Goal: Task Accomplishment & Management: Use online tool/utility

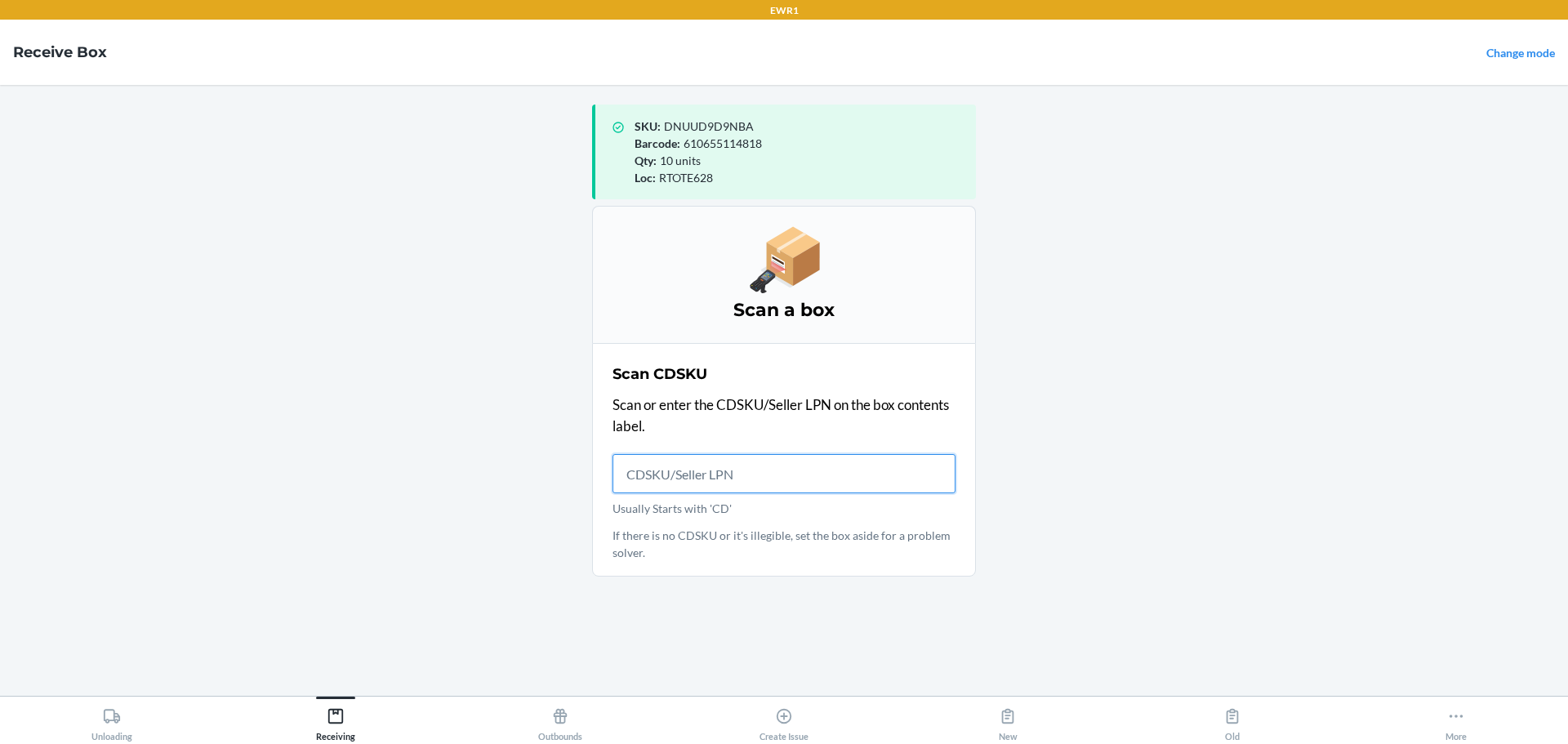
click at [838, 472] on input "Usually Starts with 'CD'" at bounding box center [783, 474] width 343 height 39
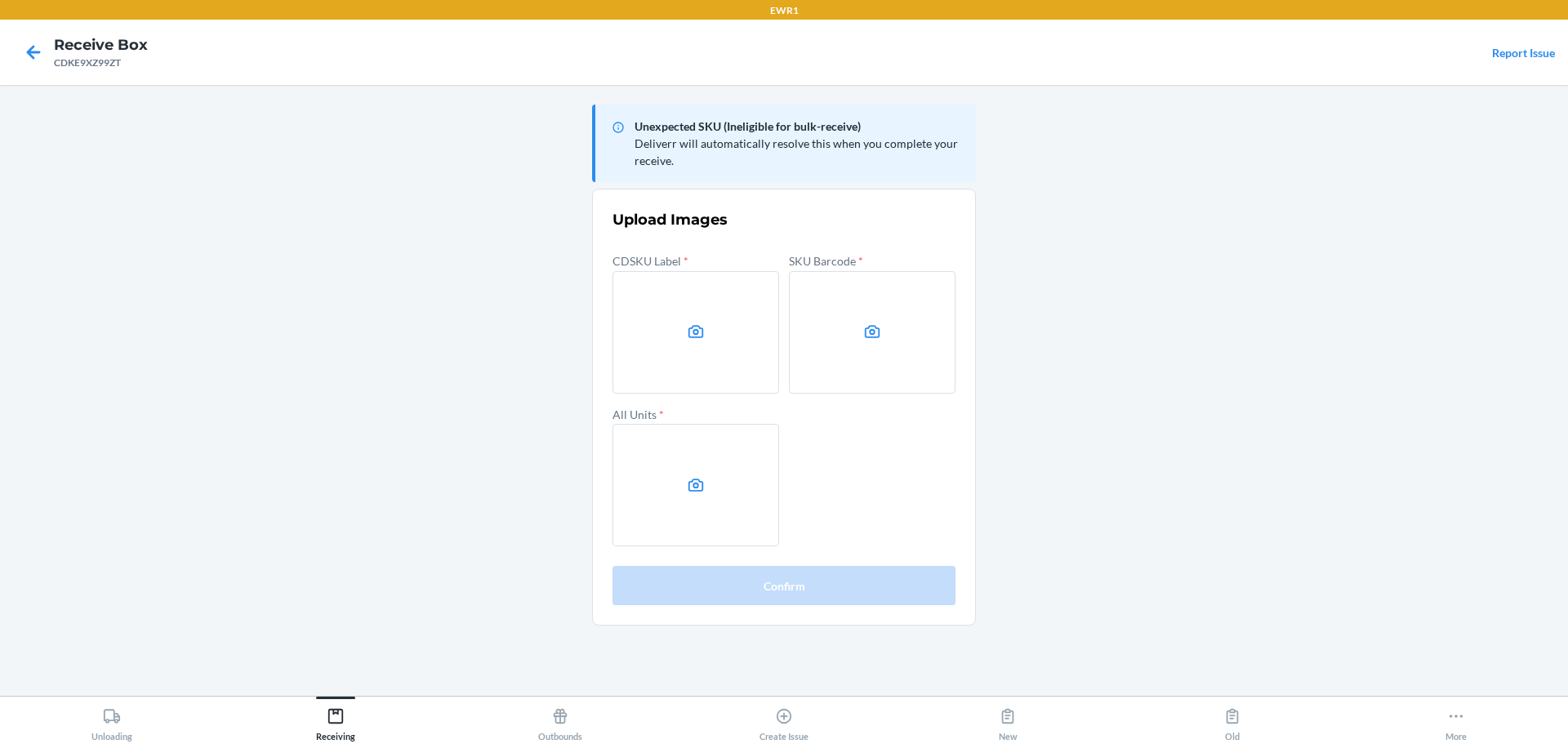
click at [1490, 410] on main "Unexpected SKU (Ineligible for bulk-receive) Deliverr will automatically resolv…" at bounding box center [784, 390] width 1568 height 611
click at [668, 354] on label at bounding box center [695, 332] width 166 height 123
click at [0, 0] on input "file" at bounding box center [0, 0] width 0 height 0
click at [884, 342] on label at bounding box center [872, 332] width 166 height 123
click at [0, 0] on input "file" at bounding box center [0, 0] width 0 height 0
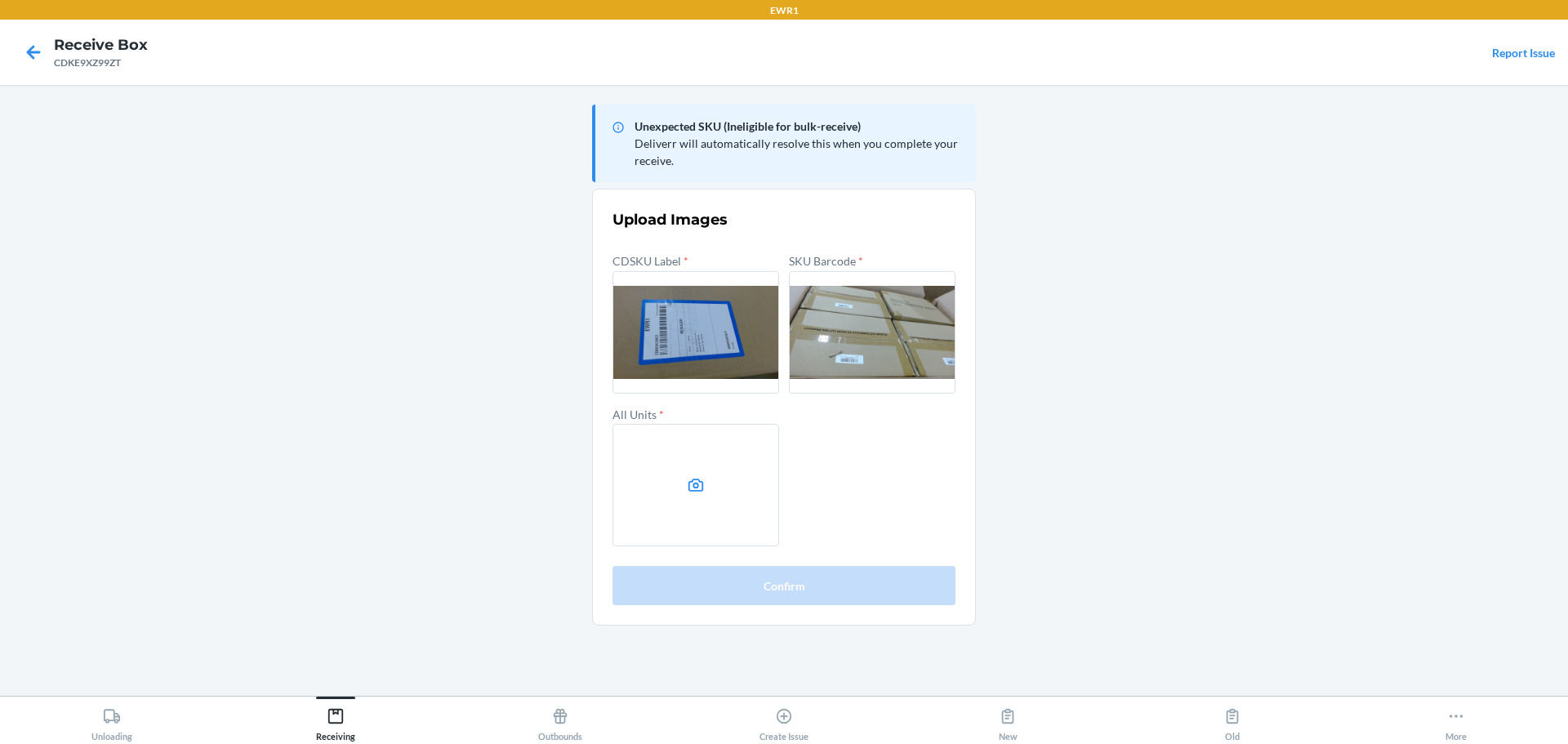
click at [754, 510] on label at bounding box center [695, 485] width 166 height 123
click at [0, 0] on input "file" at bounding box center [0, 0] width 0 height 0
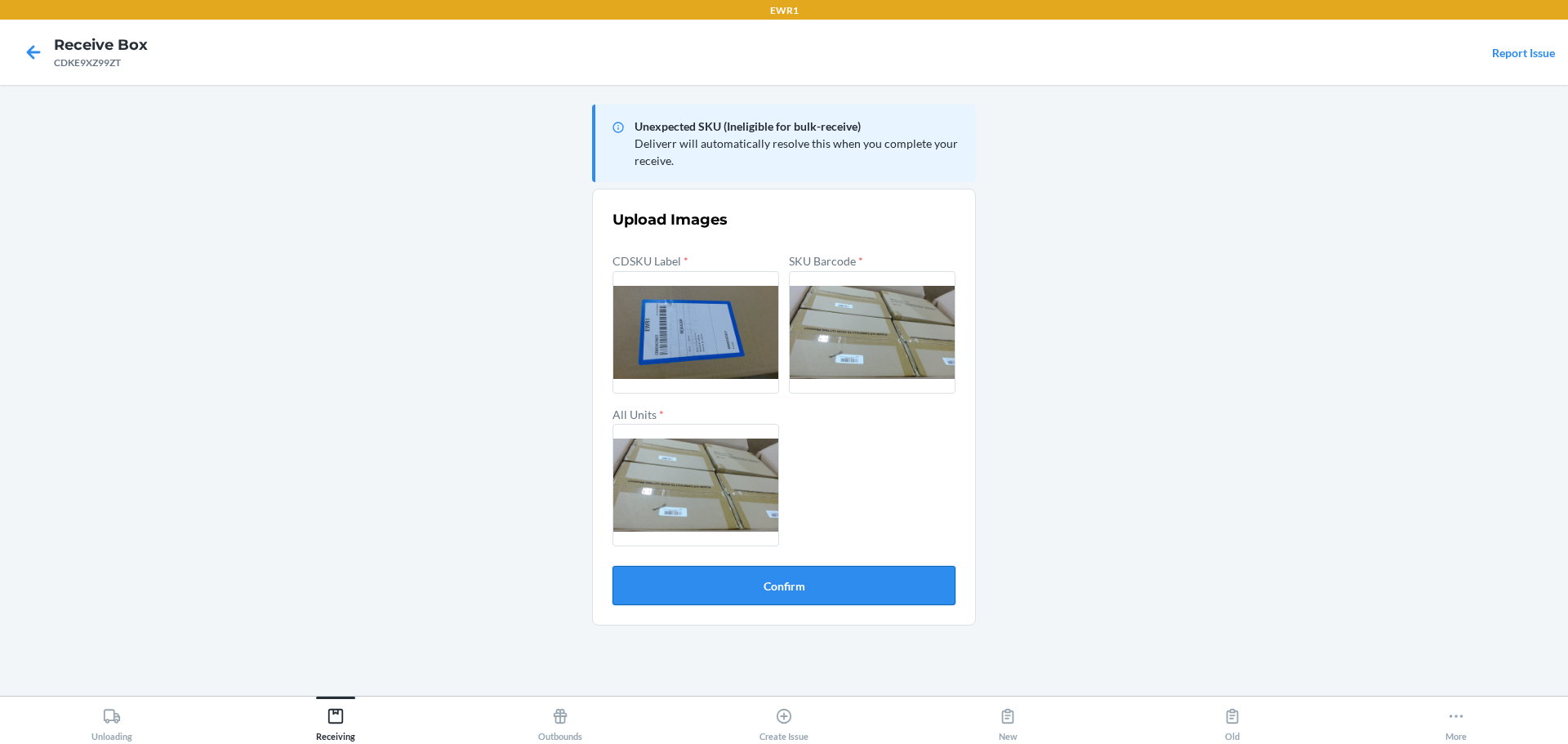
click at [867, 582] on button "Confirm" at bounding box center [783, 585] width 343 height 39
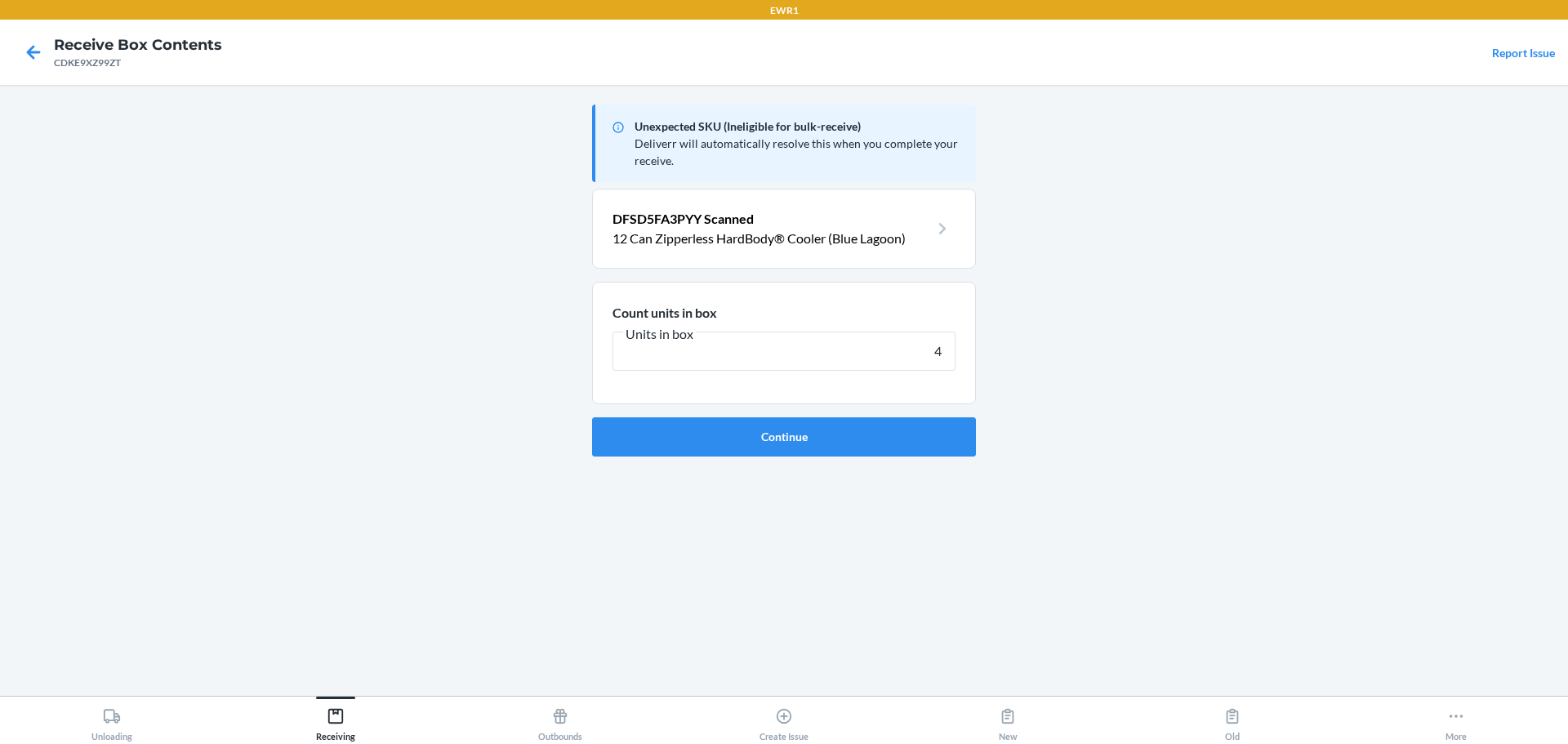
type input "4"
click at [592, 417] on button "Continue" at bounding box center [784, 437] width 384 height 39
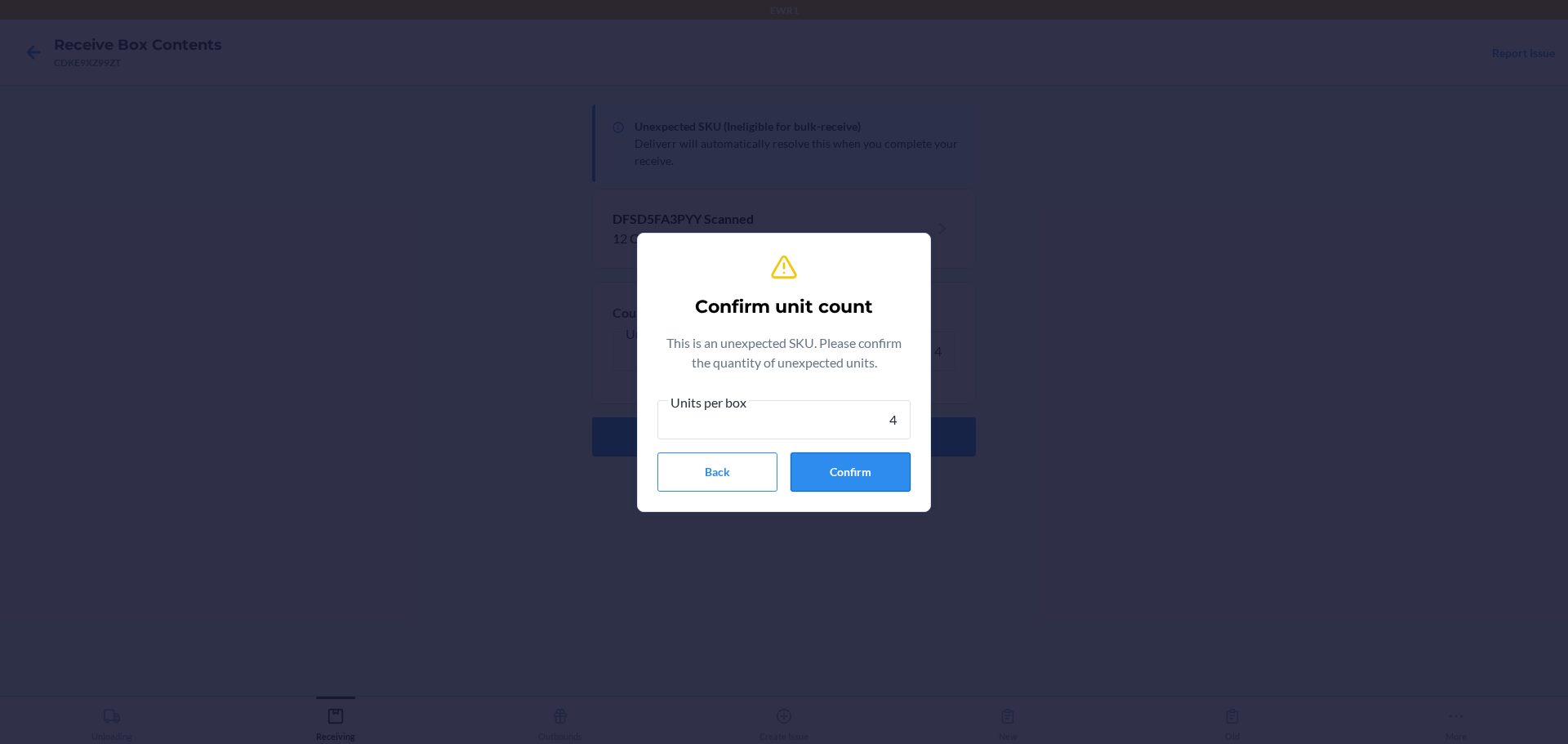
type input "4"
click at [889, 477] on button "Confirm" at bounding box center [850, 472] width 120 height 39
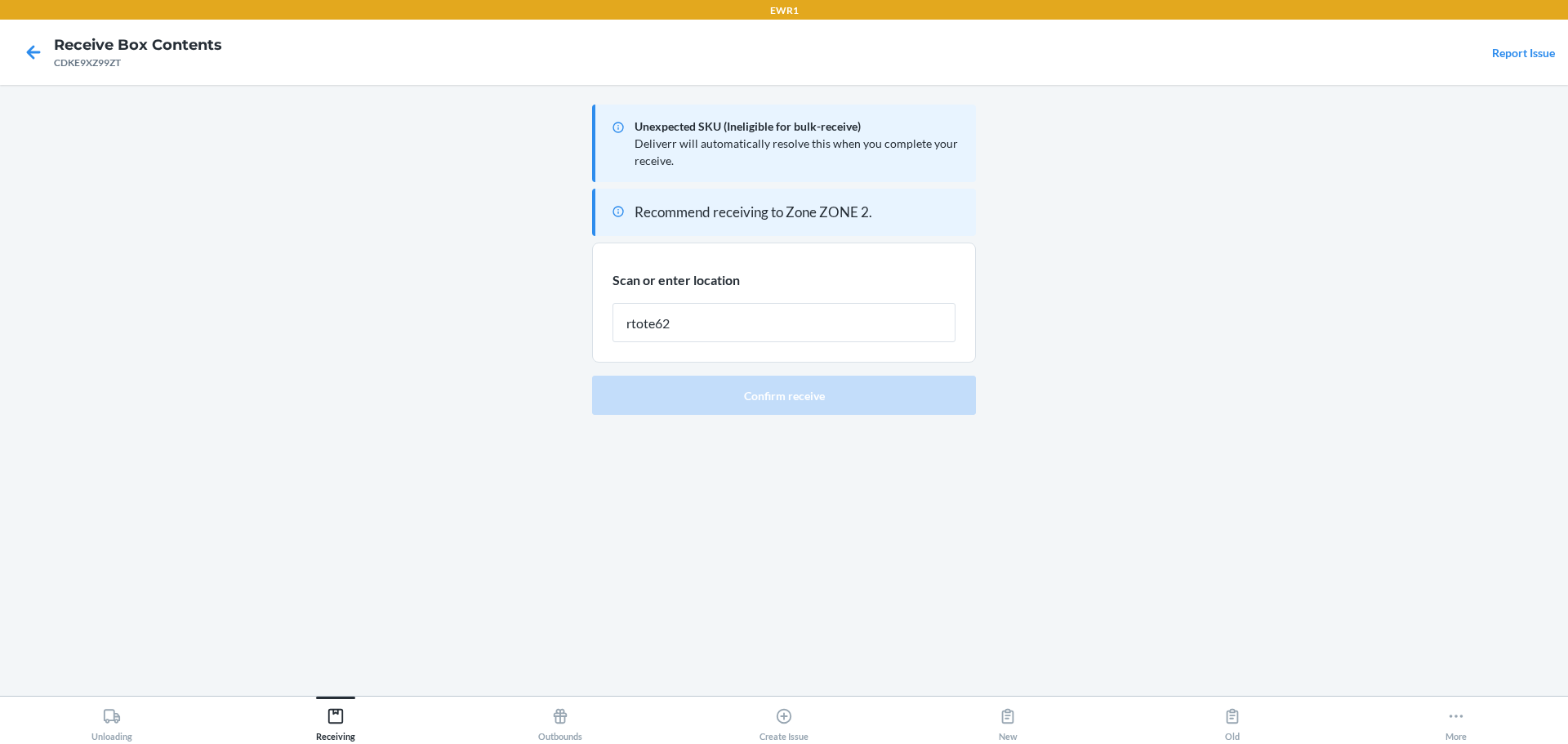
type input "rtote628"
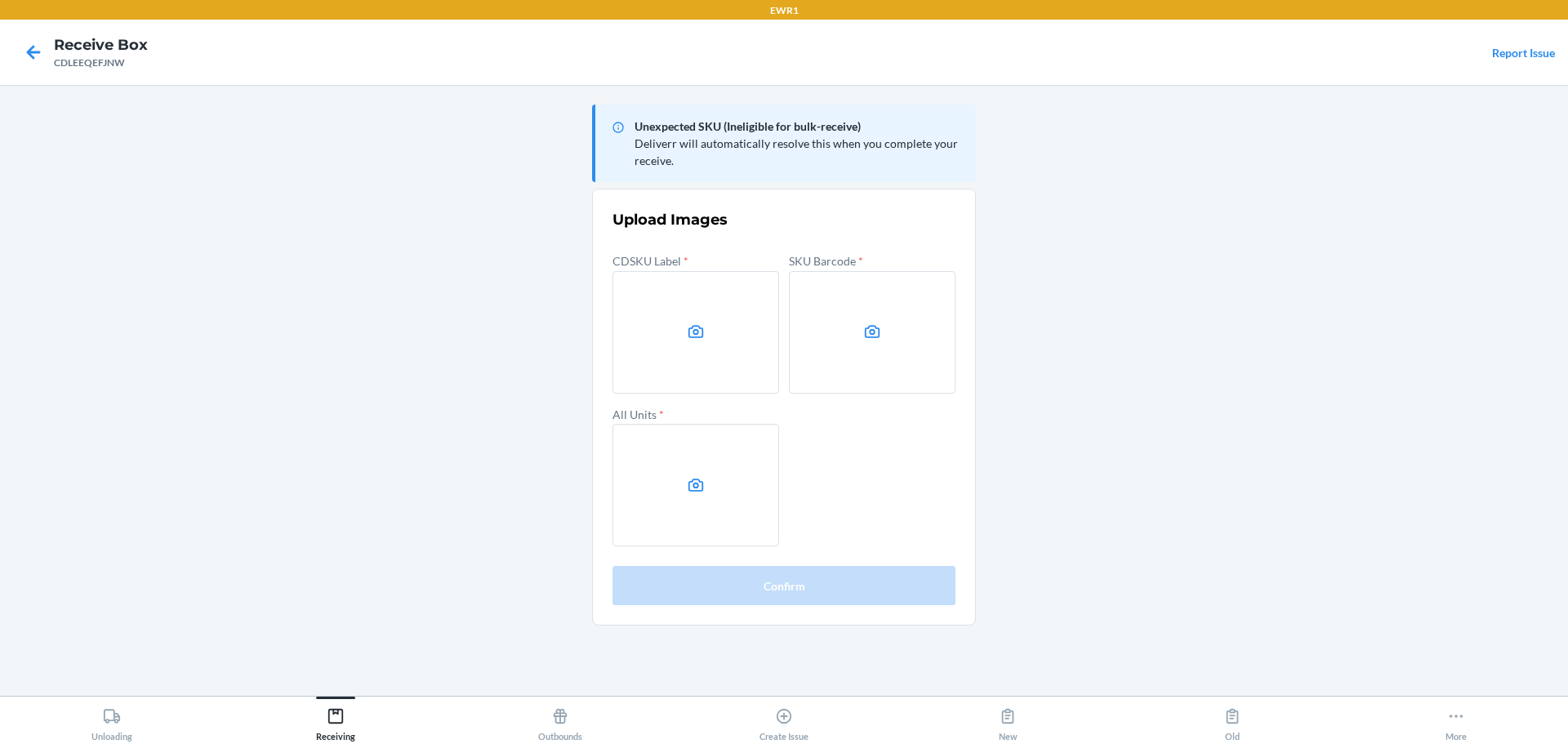
click at [717, 354] on label at bounding box center [695, 332] width 166 height 123
click at [0, 0] on input "file" at bounding box center [0, 0] width 0 height 0
click at [826, 286] on label at bounding box center [872, 332] width 166 height 123
click at [0, 0] on input "file" at bounding box center [0, 0] width 0 height 0
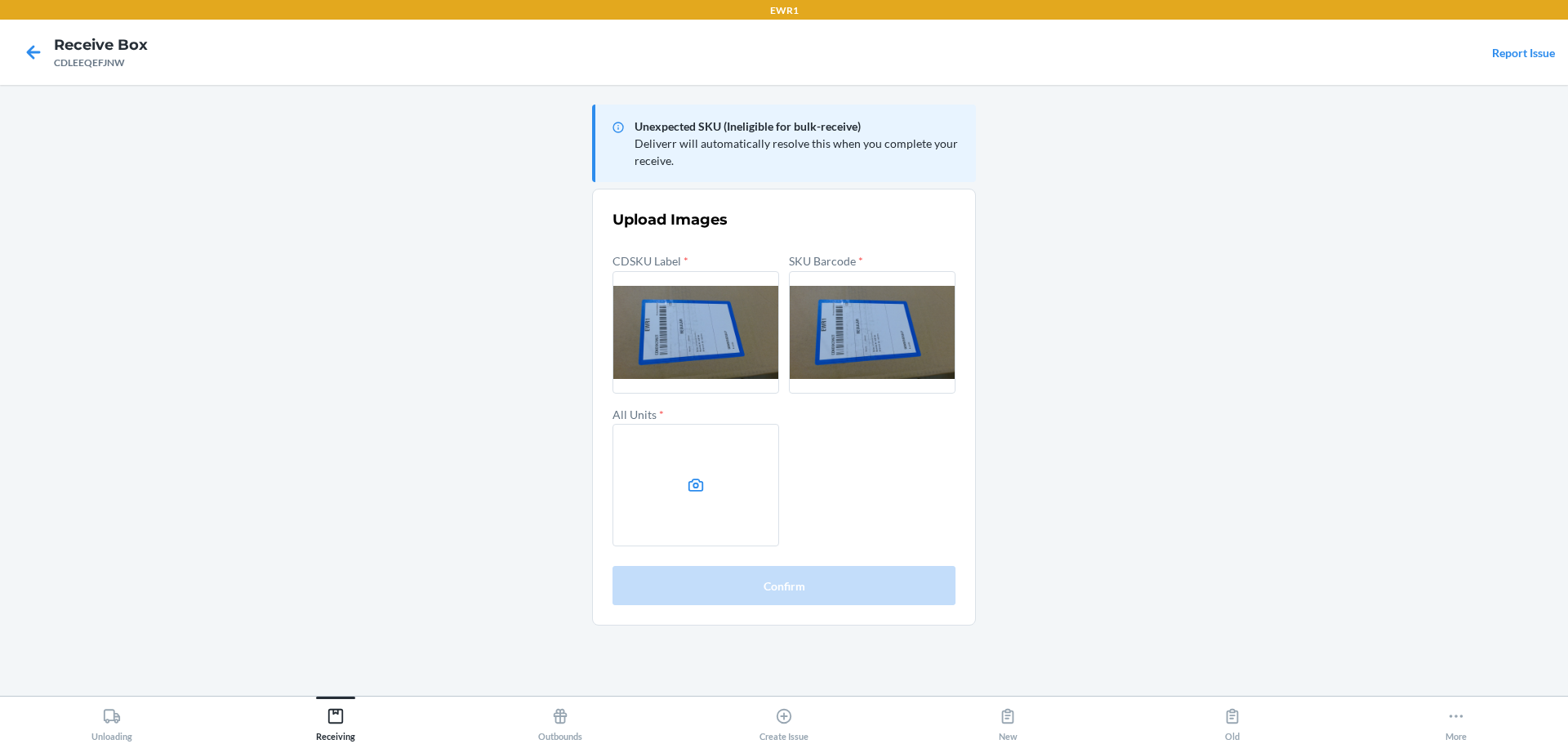
click at [716, 484] on label at bounding box center [695, 485] width 166 height 123
click at [0, 0] on input "file" at bounding box center [0, 0] width 0 height 0
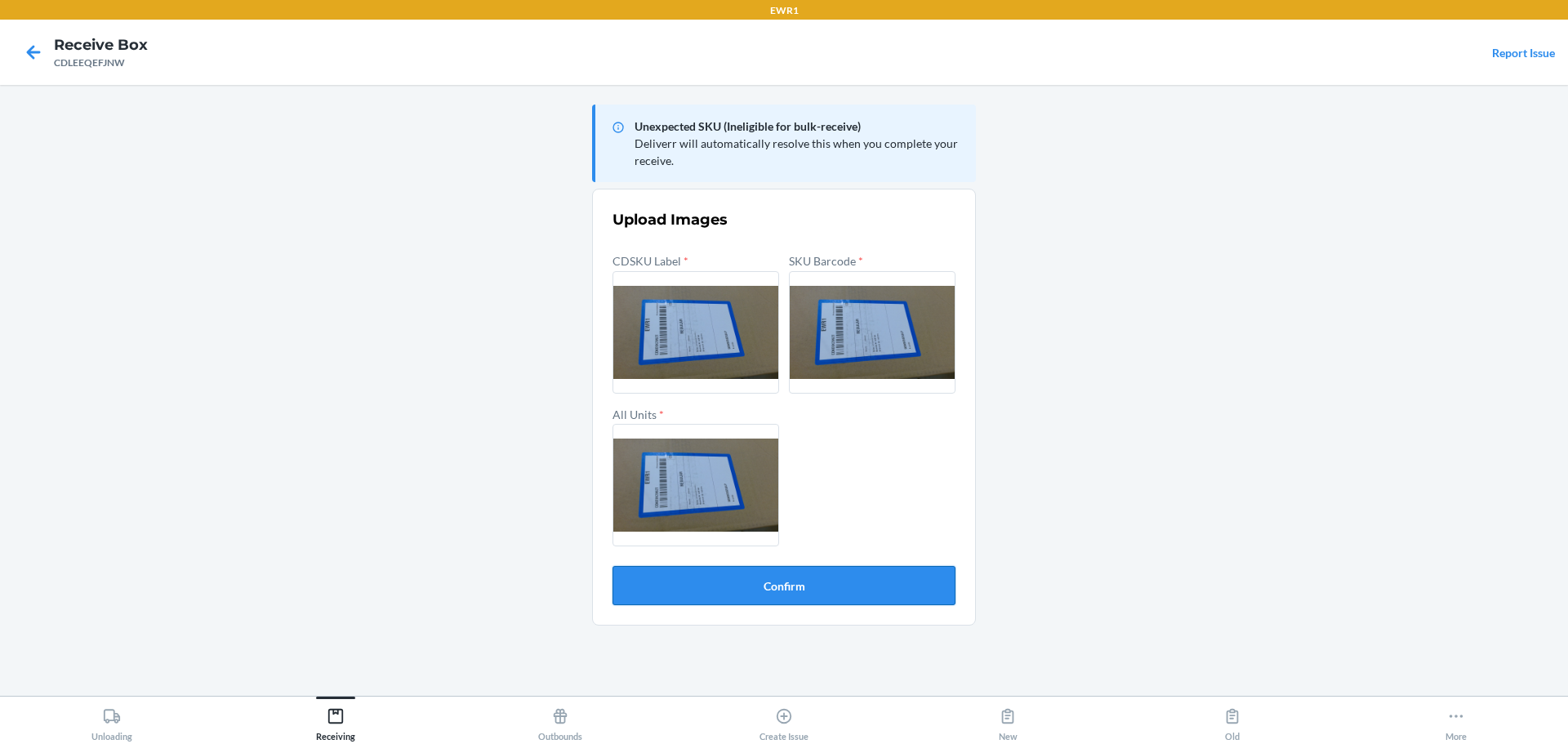
click at [904, 593] on button "Confirm" at bounding box center [783, 585] width 343 height 39
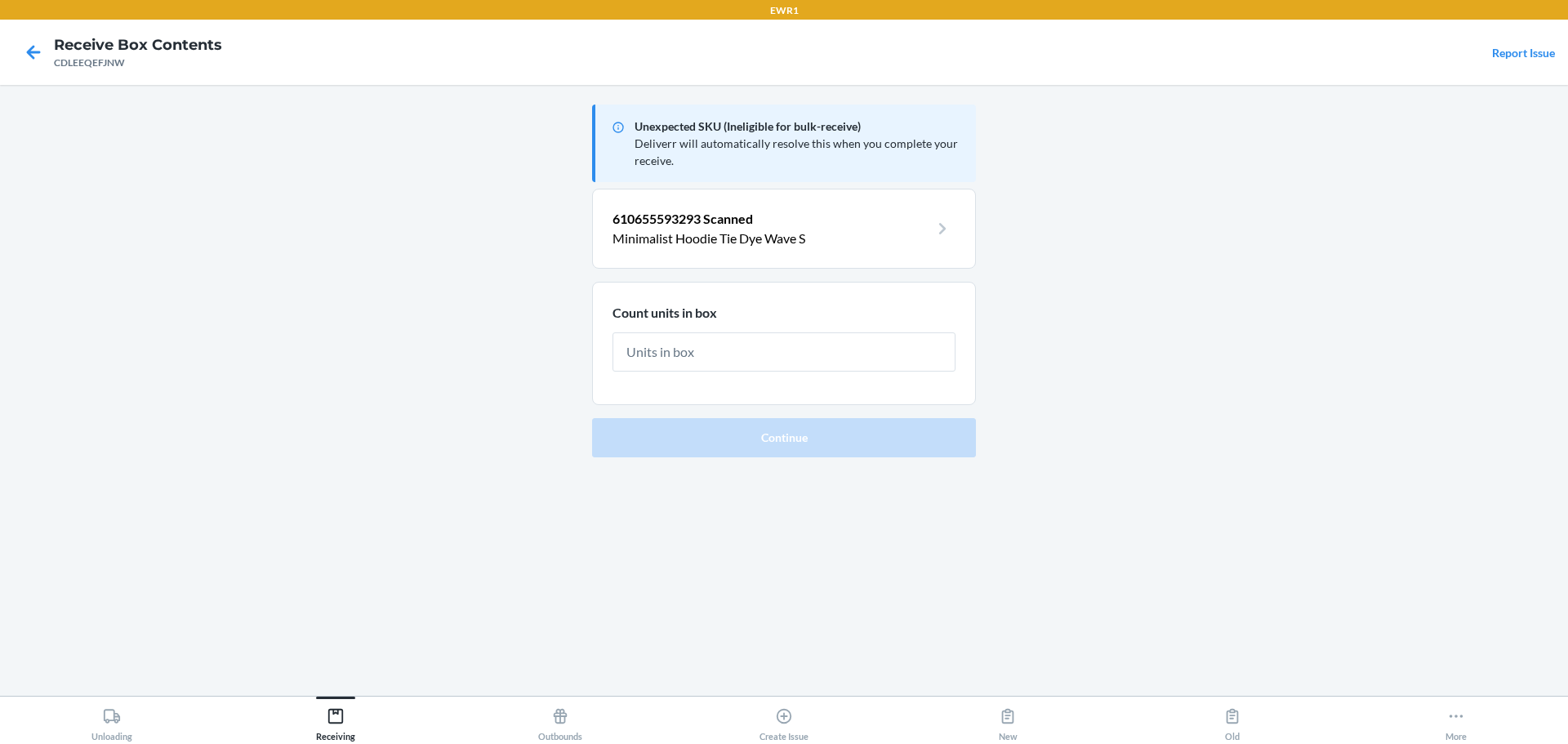
click at [788, 220] on p "610655593293 Scanned" at bounding box center [770, 218] width 317 height 19
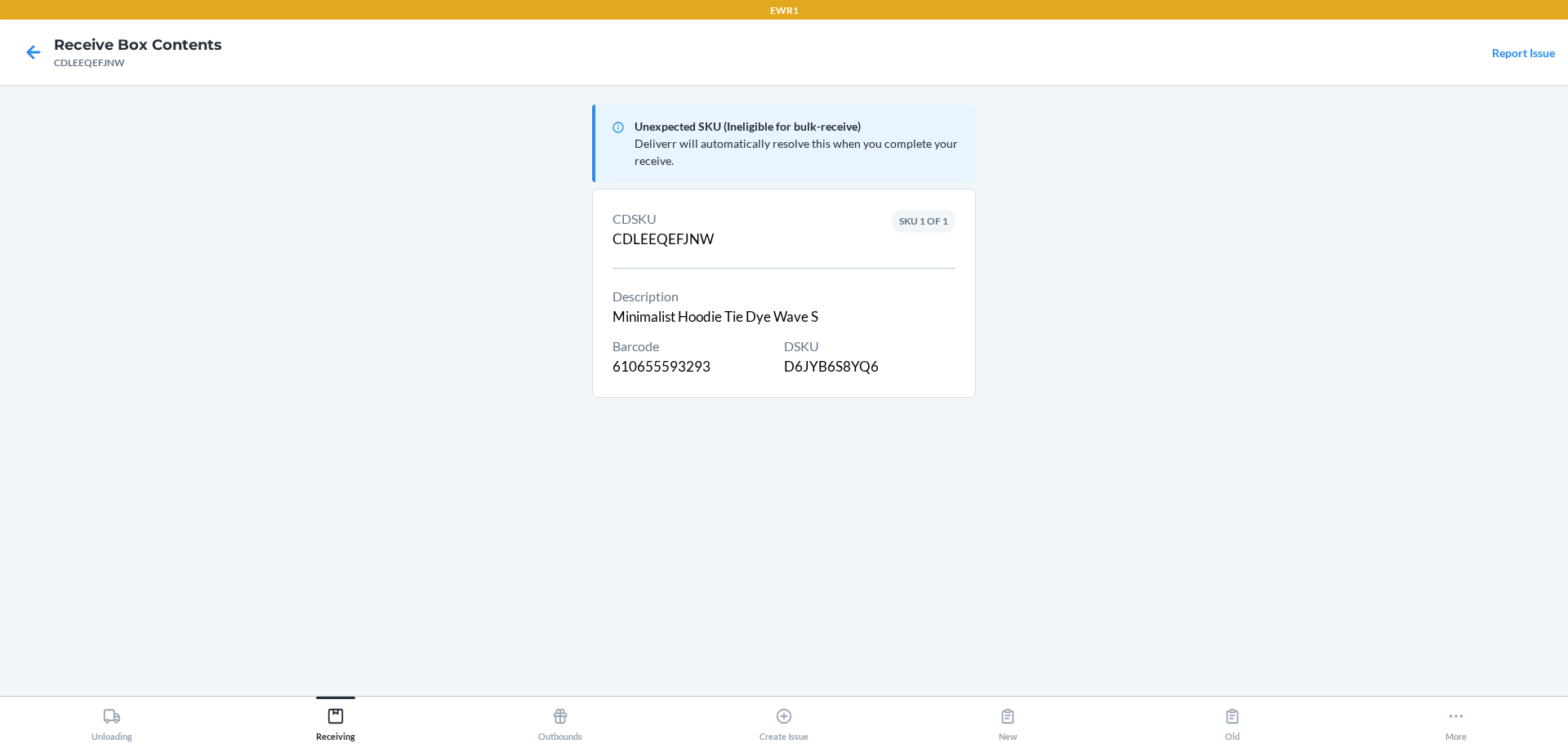
click at [806, 371] on div "DSKU D6JYB6S8YQ6" at bounding box center [870, 356] width 172 height 41
copy div "D6JYB6S8YQ6"
click at [29, 54] on icon at bounding box center [33, 52] width 14 height 14
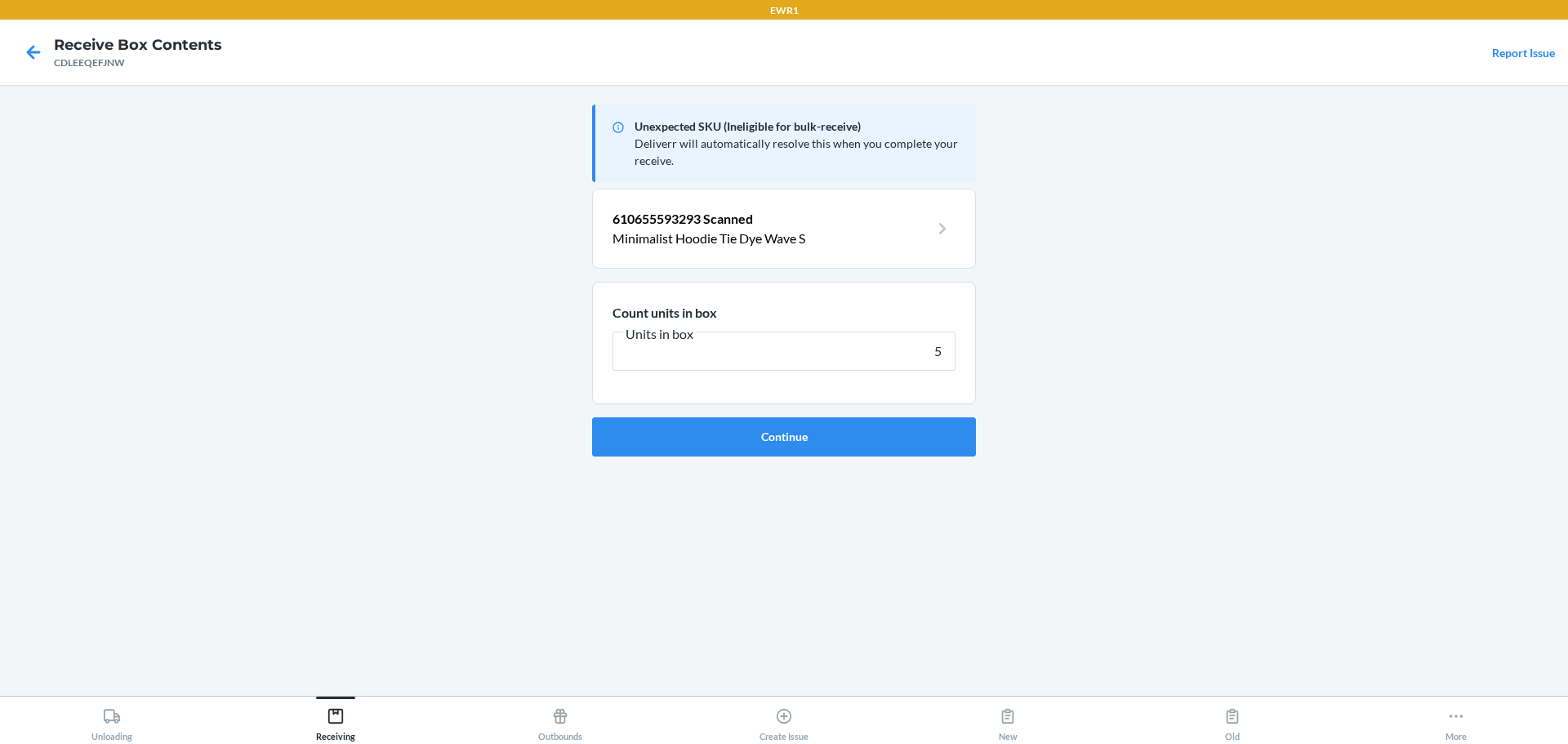
type input "5"
click at [592, 417] on button "Continue" at bounding box center [784, 437] width 384 height 39
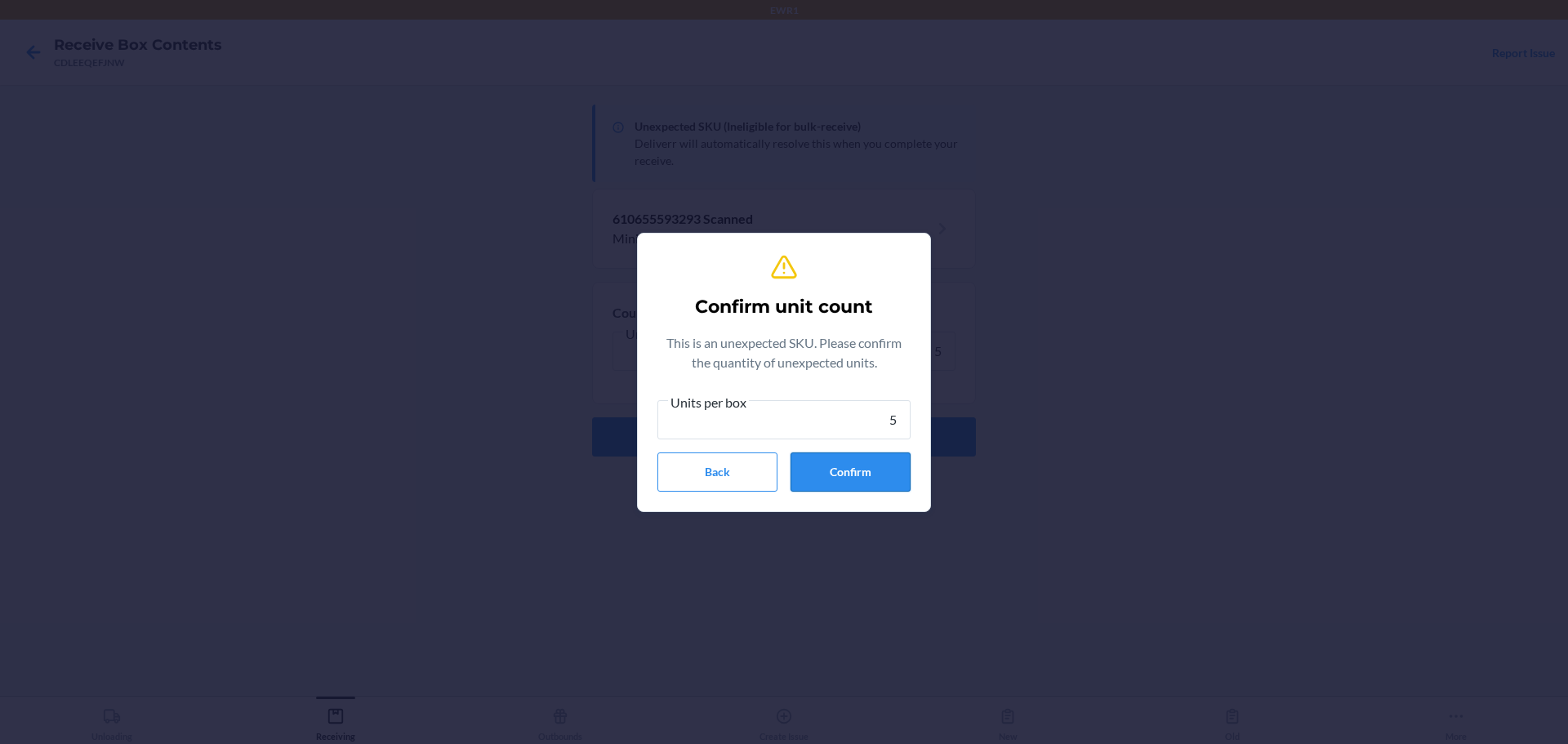
type input "5"
click at [896, 467] on button "Confirm" at bounding box center [850, 472] width 120 height 39
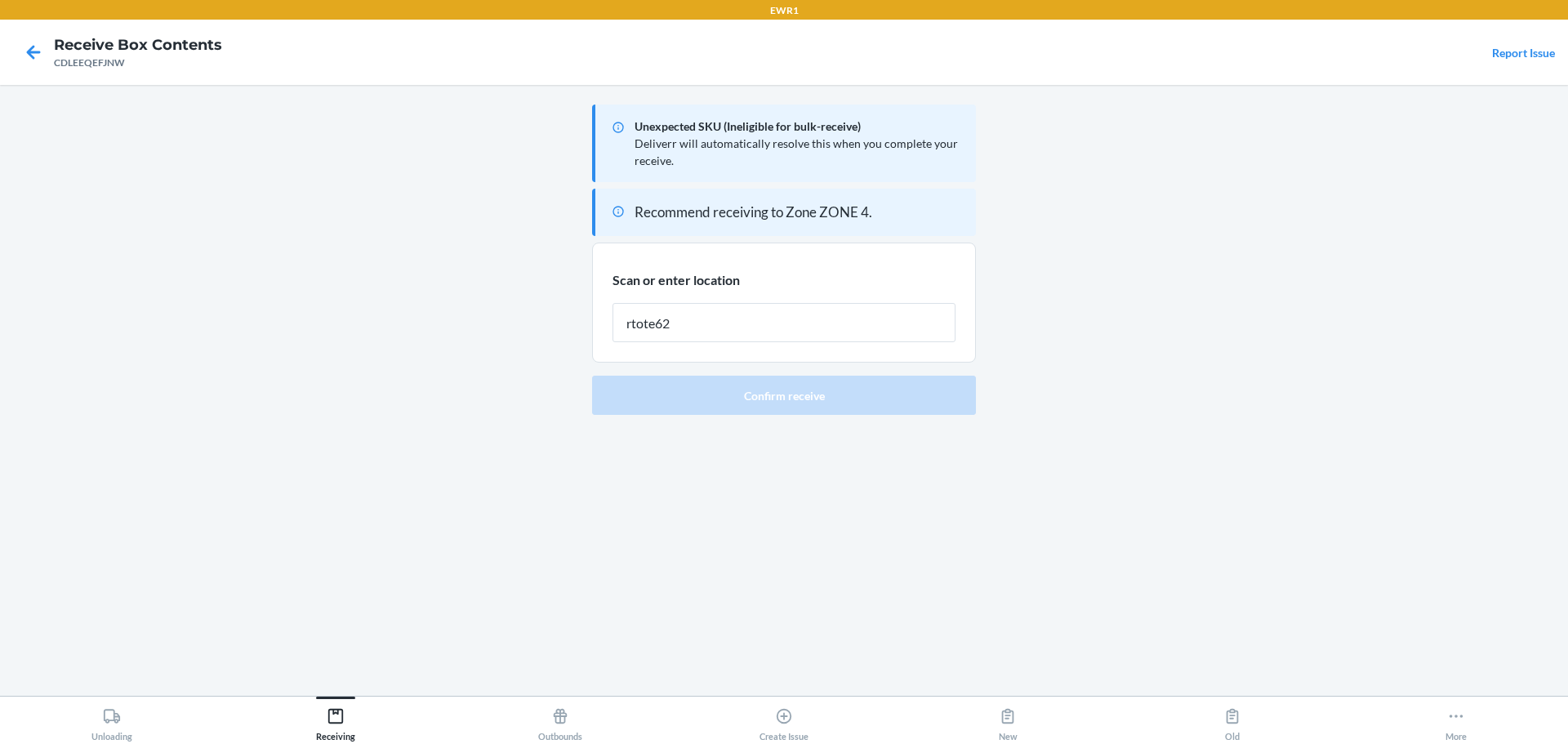
type input "rtote628"
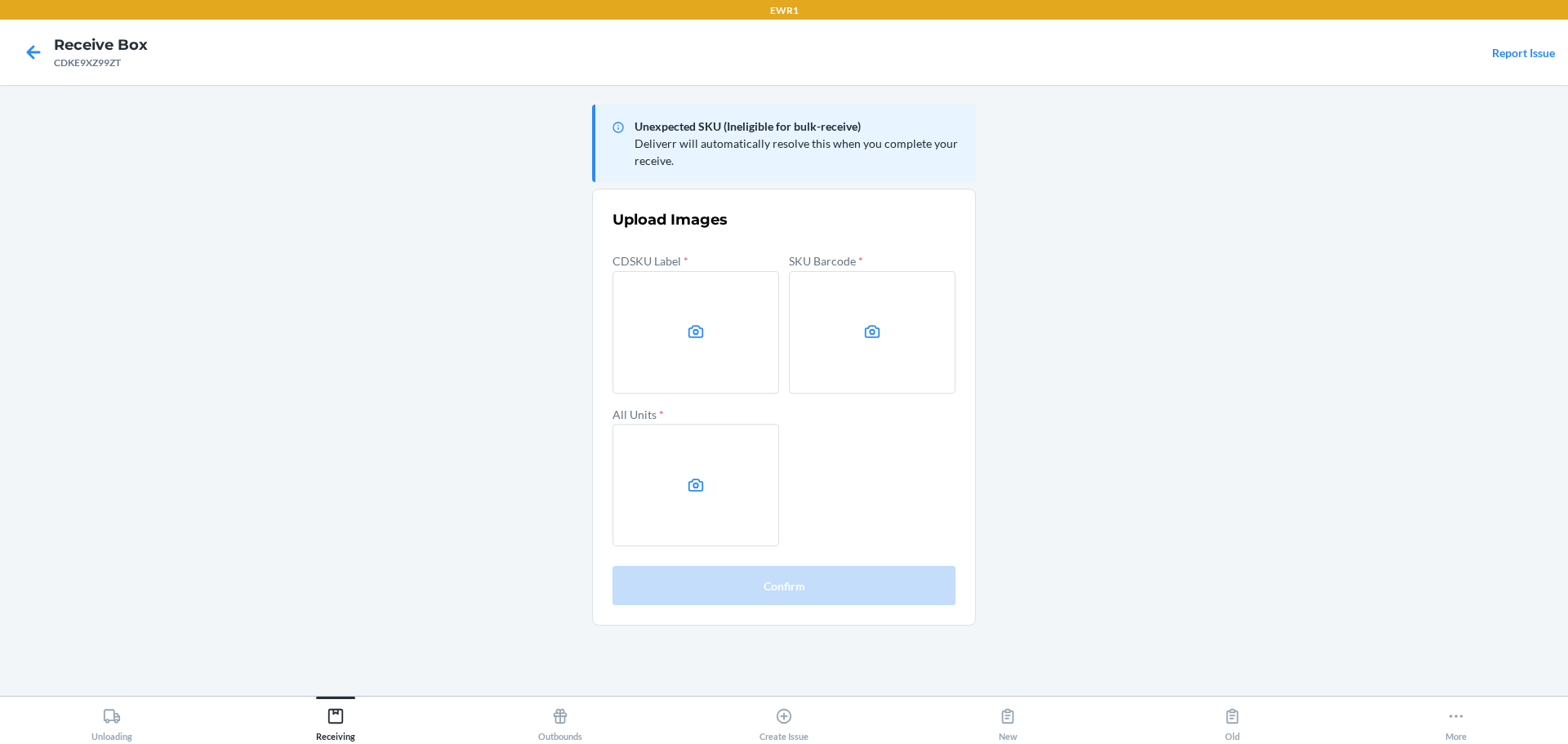
click at [690, 337] on icon at bounding box center [696, 331] width 16 height 13
click at [0, 0] on input "file" at bounding box center [0, 0] width 0 height 0
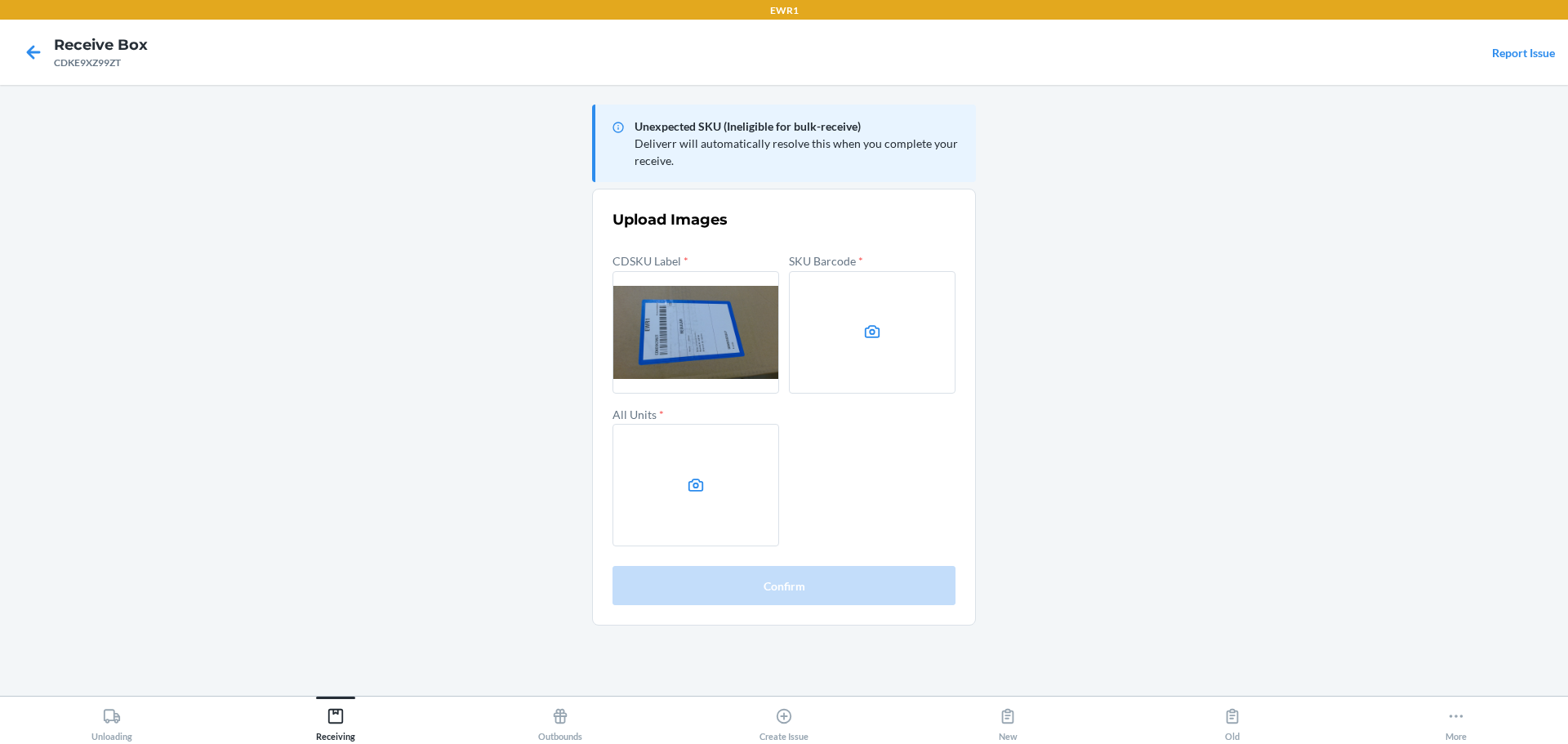
click at [876, 342] on label at bounding box center [872, 332] width 166 height 123
click at [0, 0] on input "file" at bounding box center [0, 0] width 0 height 0
click at [730, 462] on label at bounding box center [695, 485] width 166 height 123
click at [0, 0] on input "file" at bounding box center [0, 0] width 0 height 0
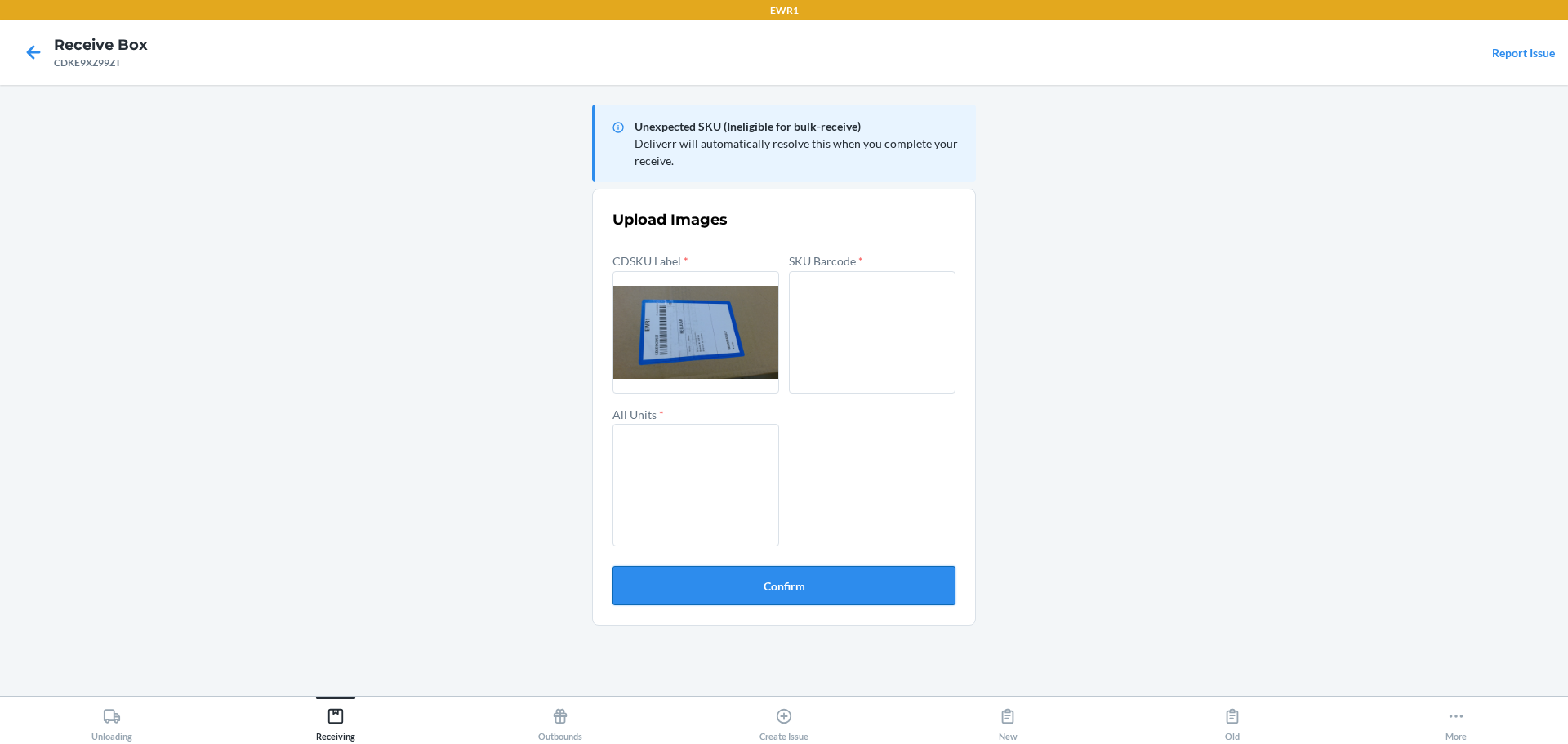
click at [742, 588] on button "Confirm" at bounding box center [783, 585] width 343 height 39
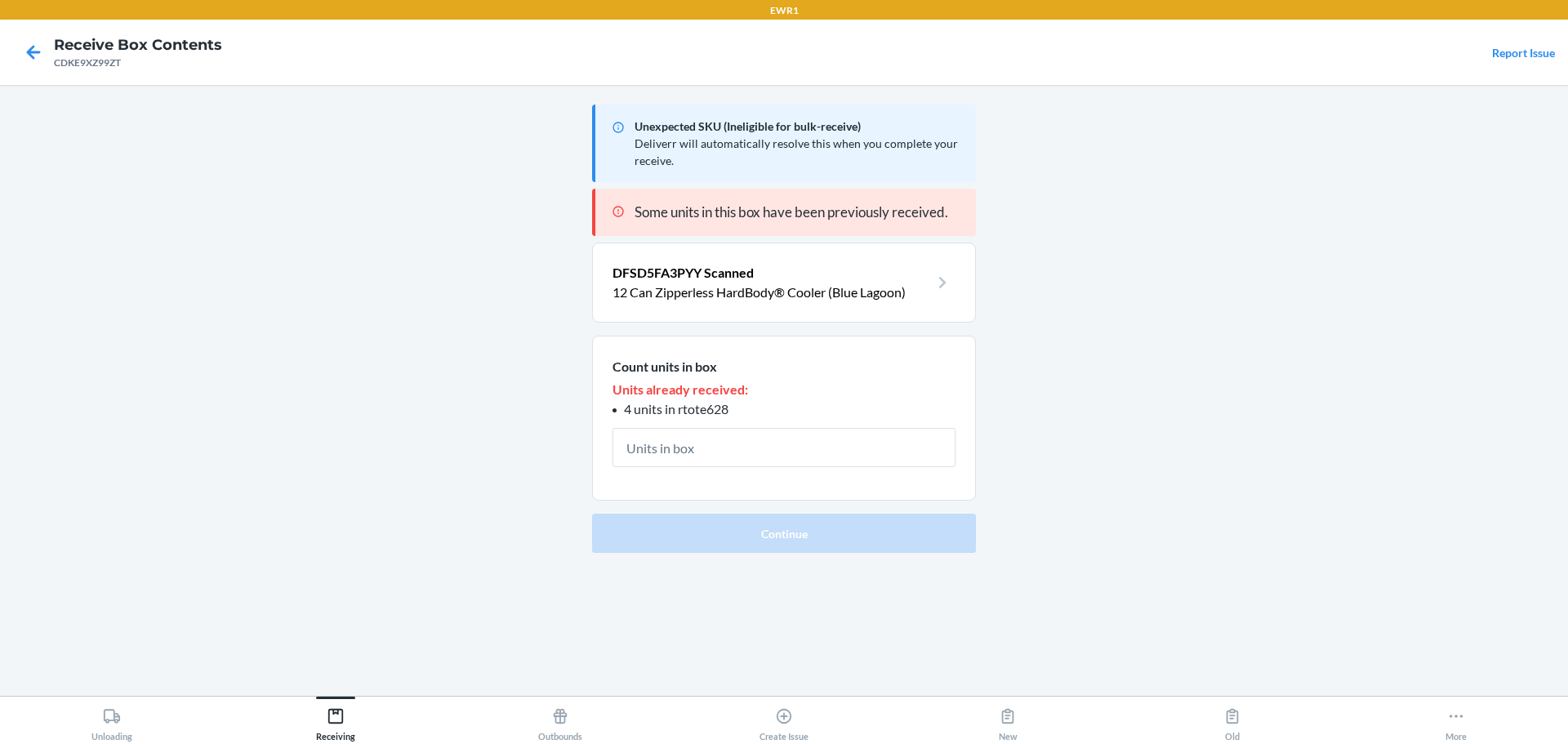
click at [17, 47] on div at bounding box center [33, 52] width 41 height 41
click at [18, 47] on div at bounding box center [33, 52] width 41 height 41
click at [336, 711] on icon at bounding box center [335, 715] width 18 height 18
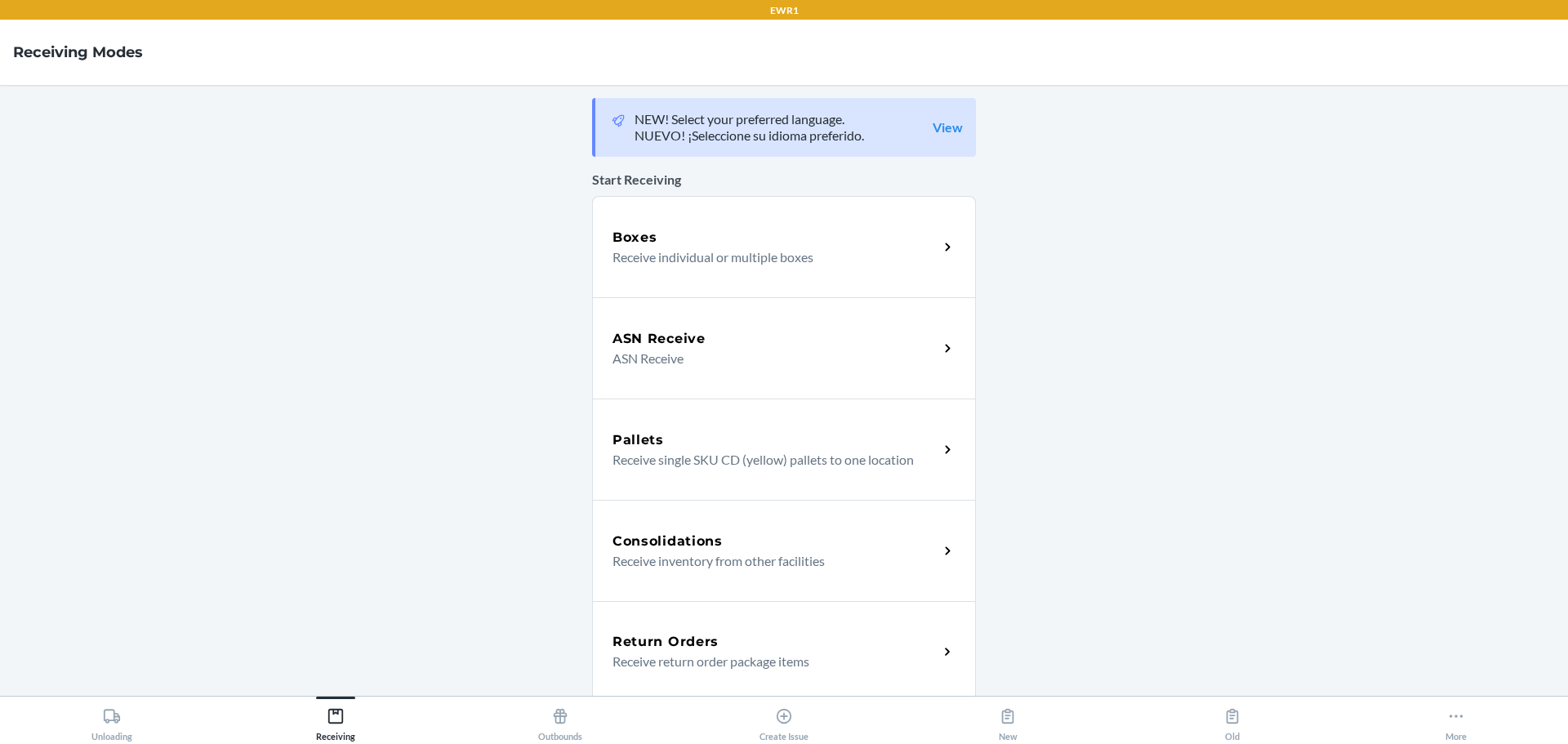
click at [730, 282] on div "Boxes Receive individual or multiple boxes" at bounding box center [784, 246] width 384 height 102
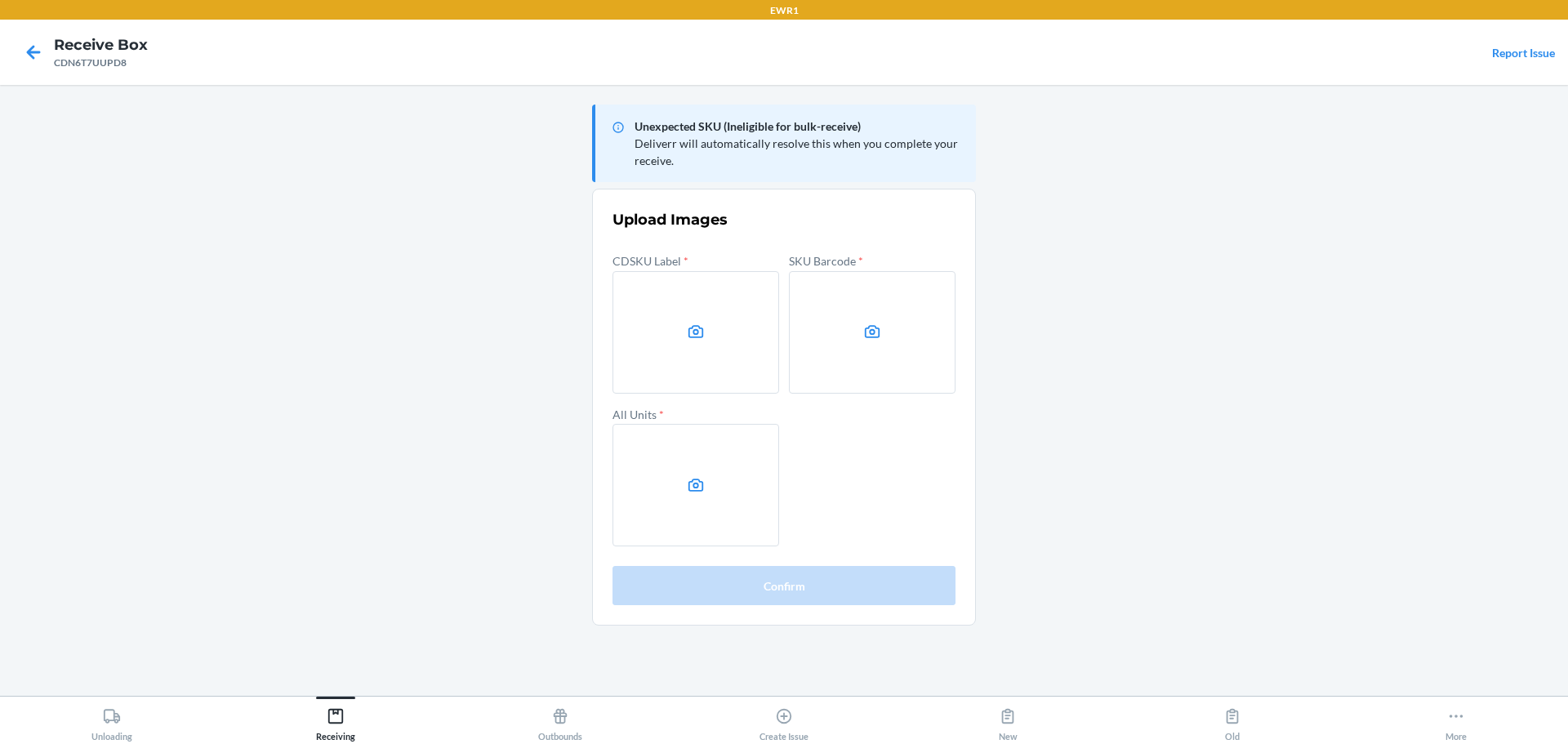
click at [1364, 333] on main "Unexpected SKU (Ineligible for bulk-receive) Deliverr will automatically resolv…" at bounding box center [784, 390] width 1568 height 611
click at [753, 346] on label at bounding box center [695, 332] width 166 height 123
click at [0, 0] on input "file" at bounding box center [0, 0] width 0 height 0
click at [852, 315] on label at bounding box center [872, 332] width 166 height 123
click at [0, 0] on input "file" at bounding box center [0, 0] width 0 height 0
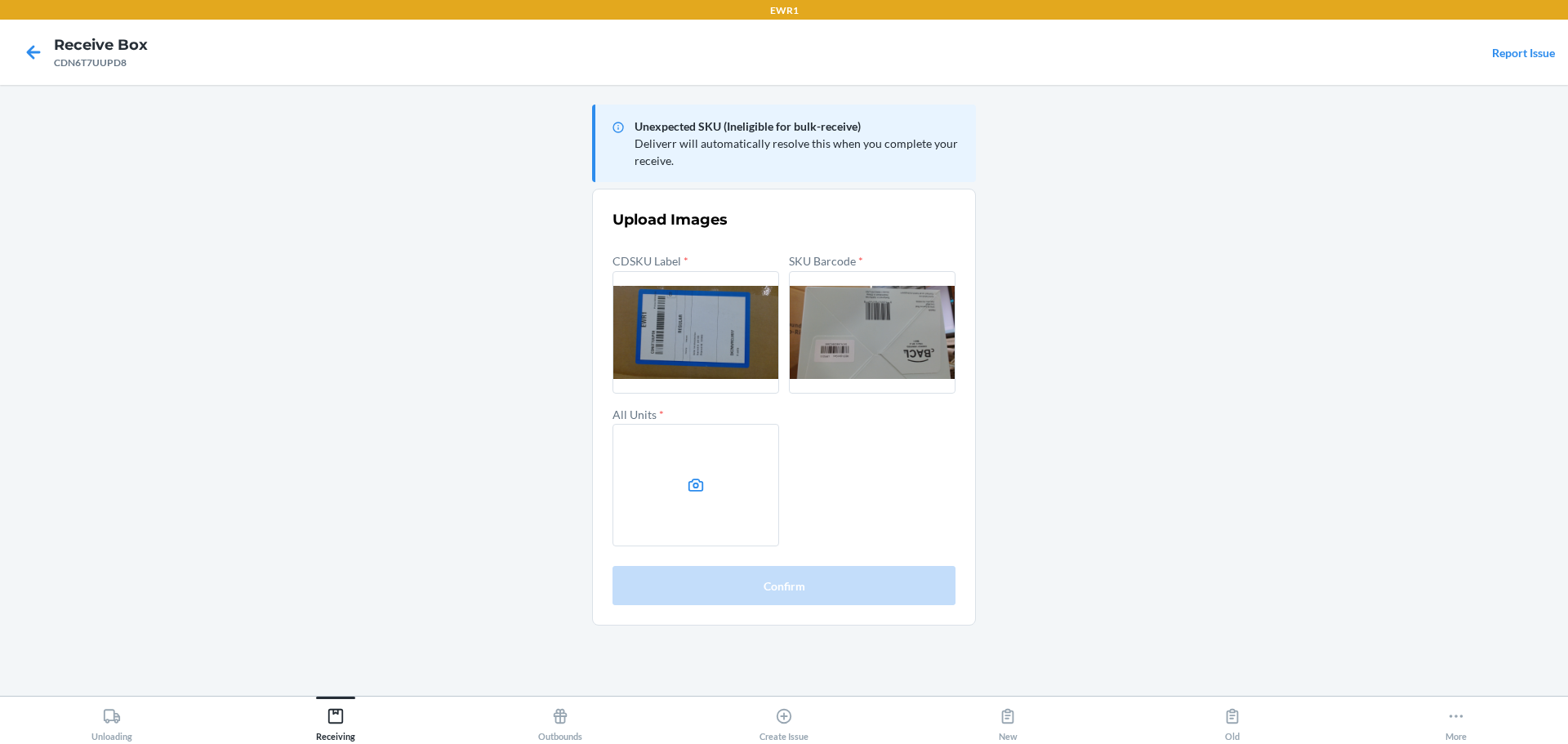
click at [723, 497] on label at bounding box center [695, 485] width 166 height 123
click at [0, 0] on input "file" at bounding box center [0, 0] width 0 height 0
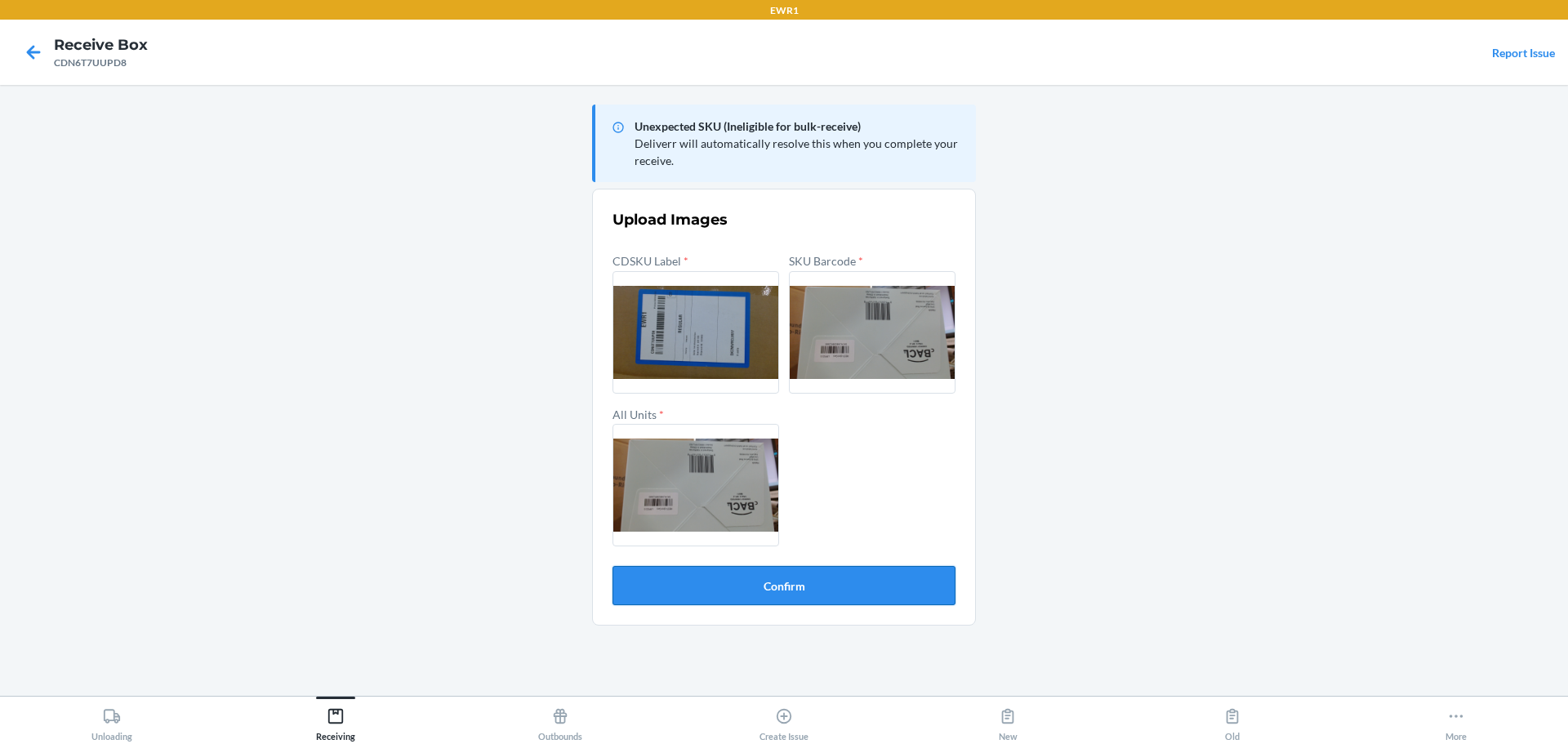
click at [816, 578] on button "Confirm" at bounding box center [783, 585] width 343 height 39
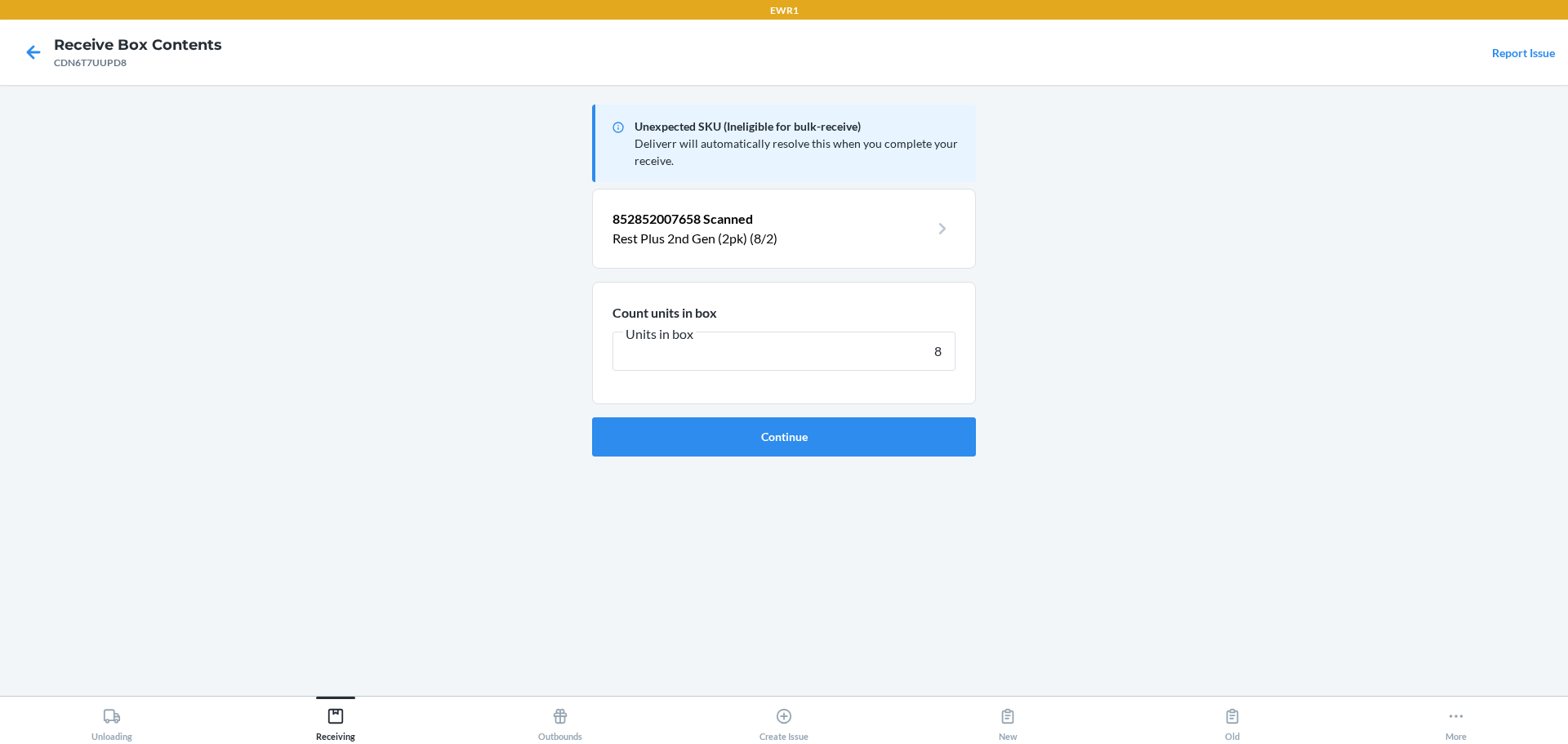
type input "8"
click at [592, 417] on button "Continue" at bounding box center [784, 437] width 384 height 39
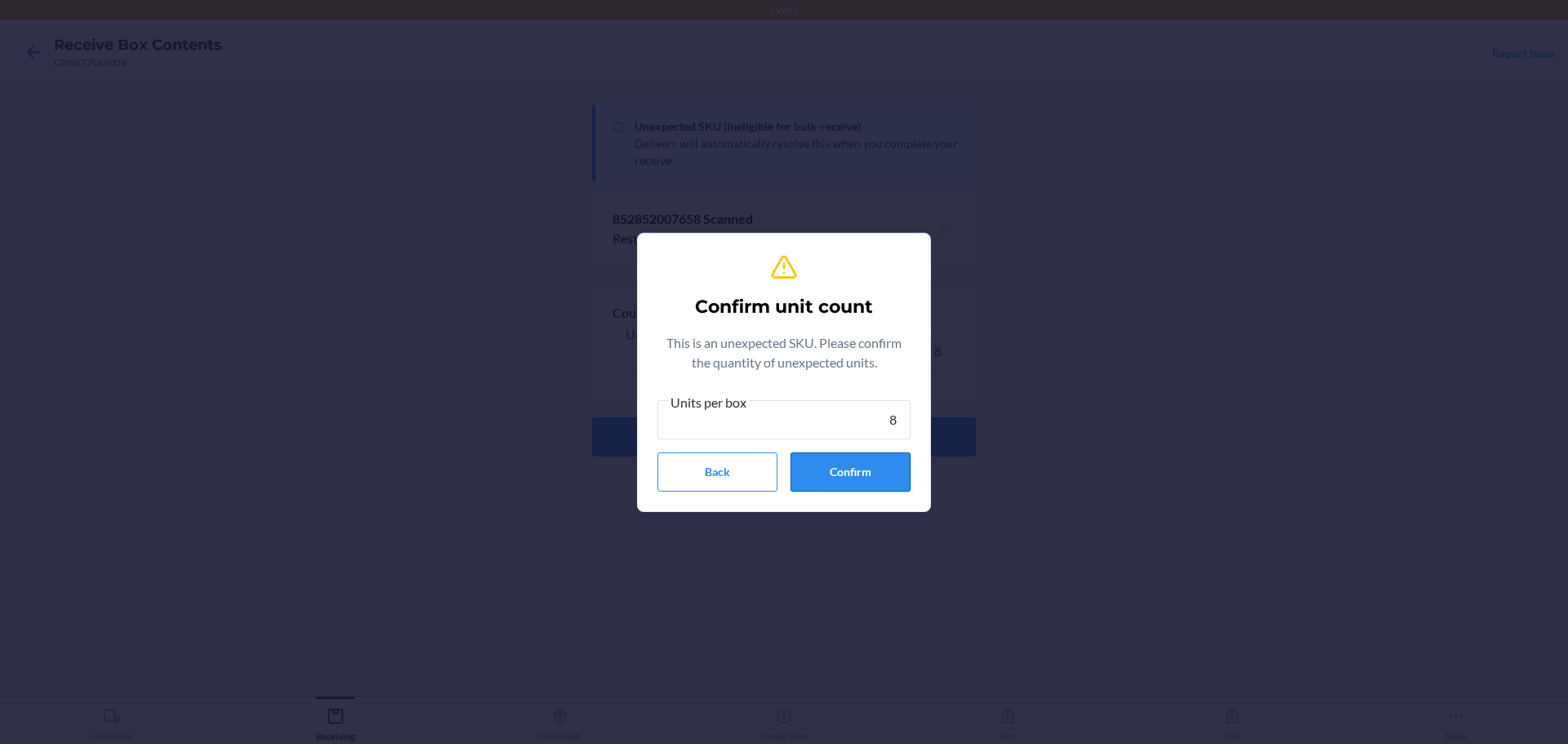
type input "8"
click at [859, 475] on button "Confirm" at bounding box center [850, 472] width 120 height 39
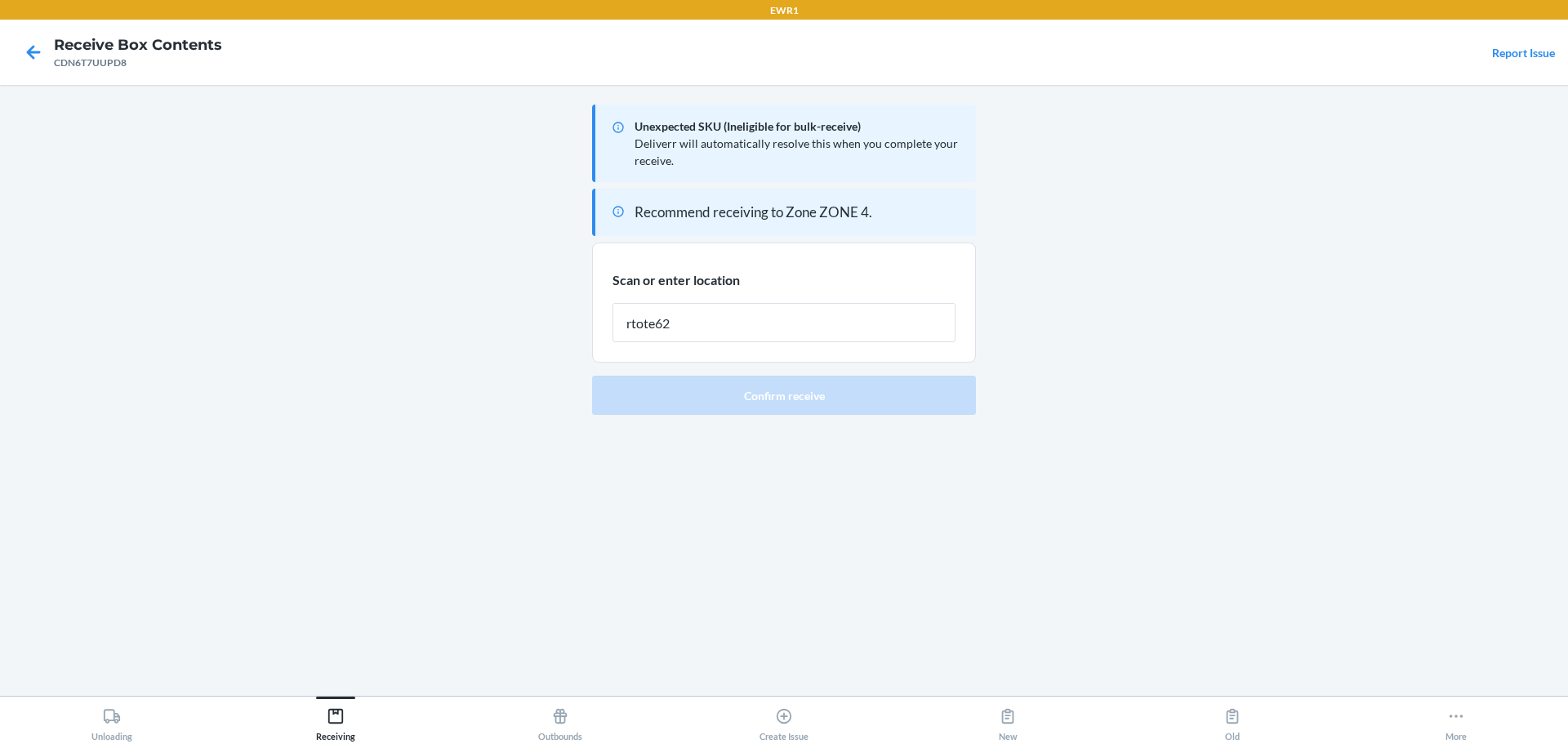
type input "rtote628"
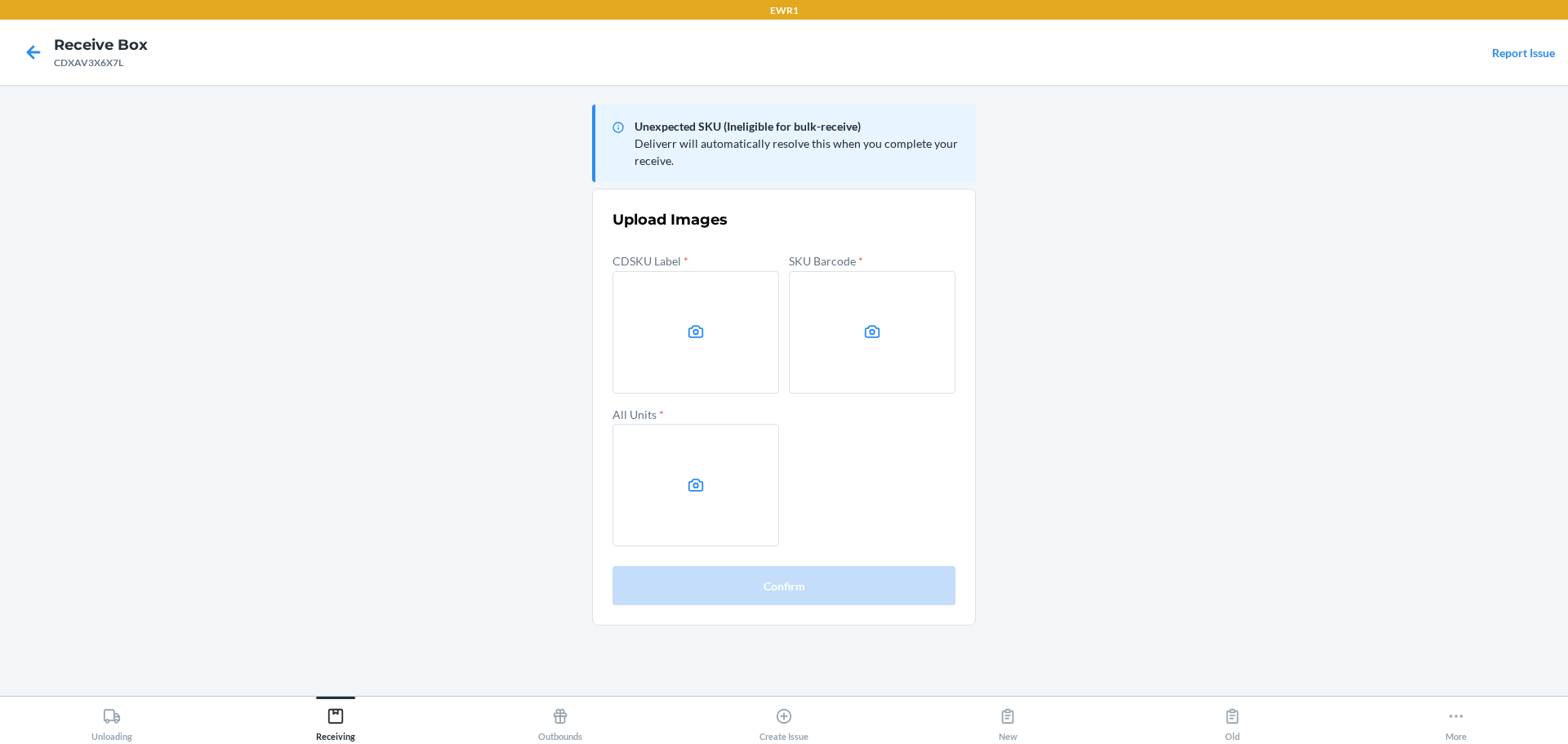
click at [1321, 436] on main "Unexpected SKU (Ineligible for bulk-receive) Deliverr will automatically resolv…" at bounding box center [784, 390] width 1568 height 611
click at [698, 311] on label at bounding box center [695, 332] width 166 height 123
click at [0, 0] on input "file" at bounding box center [0, 0] width 0 height 0
click at [936, 308] on label at bounding box center [872, 332] width 166 height 123
click at [0, 0] on input "file" at bounding box center [0, 0] width 0 height 0
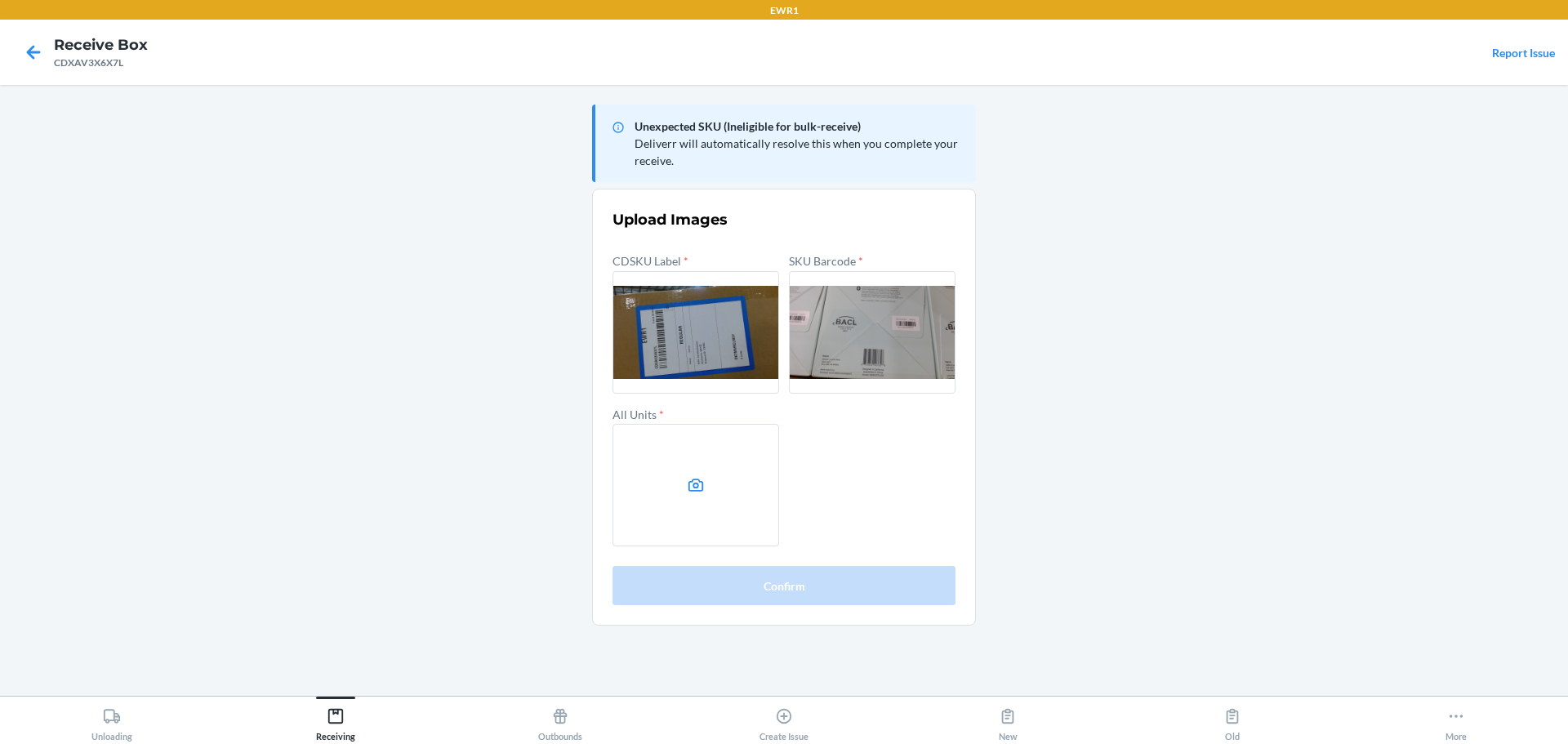
click at [726, 500] on label at bounding box center [695, 485] width 166 height 123
click at [0, 0] on input "file" at bounding box center [0, 0] width 0 height 0
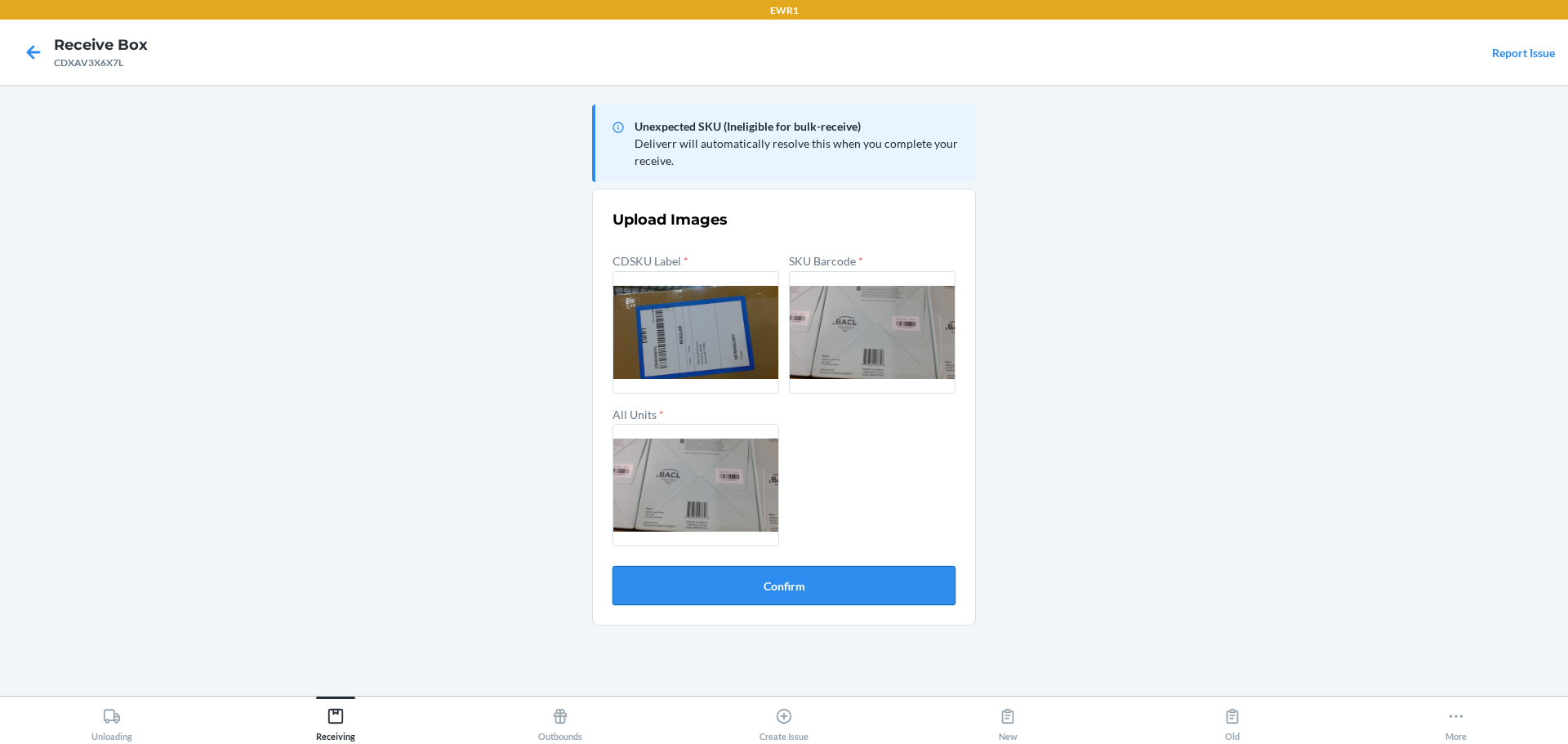
click at [799, 572] on button "Confirm" at bounding box center [783, 585] width 343 height 39
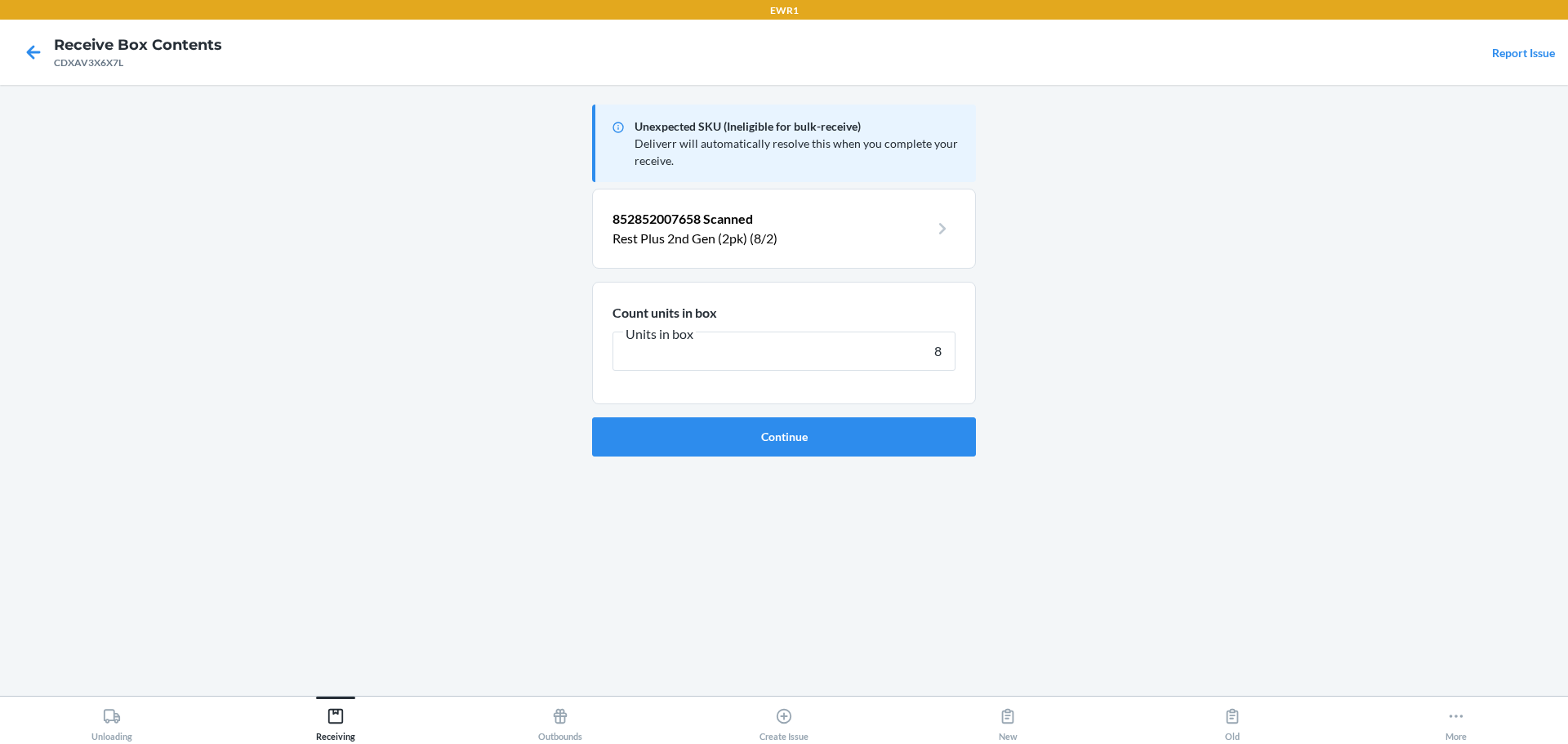
type input "8"
click at [592, 417] on button "Continue" at bounding box center [784, 437] width 384 height 39
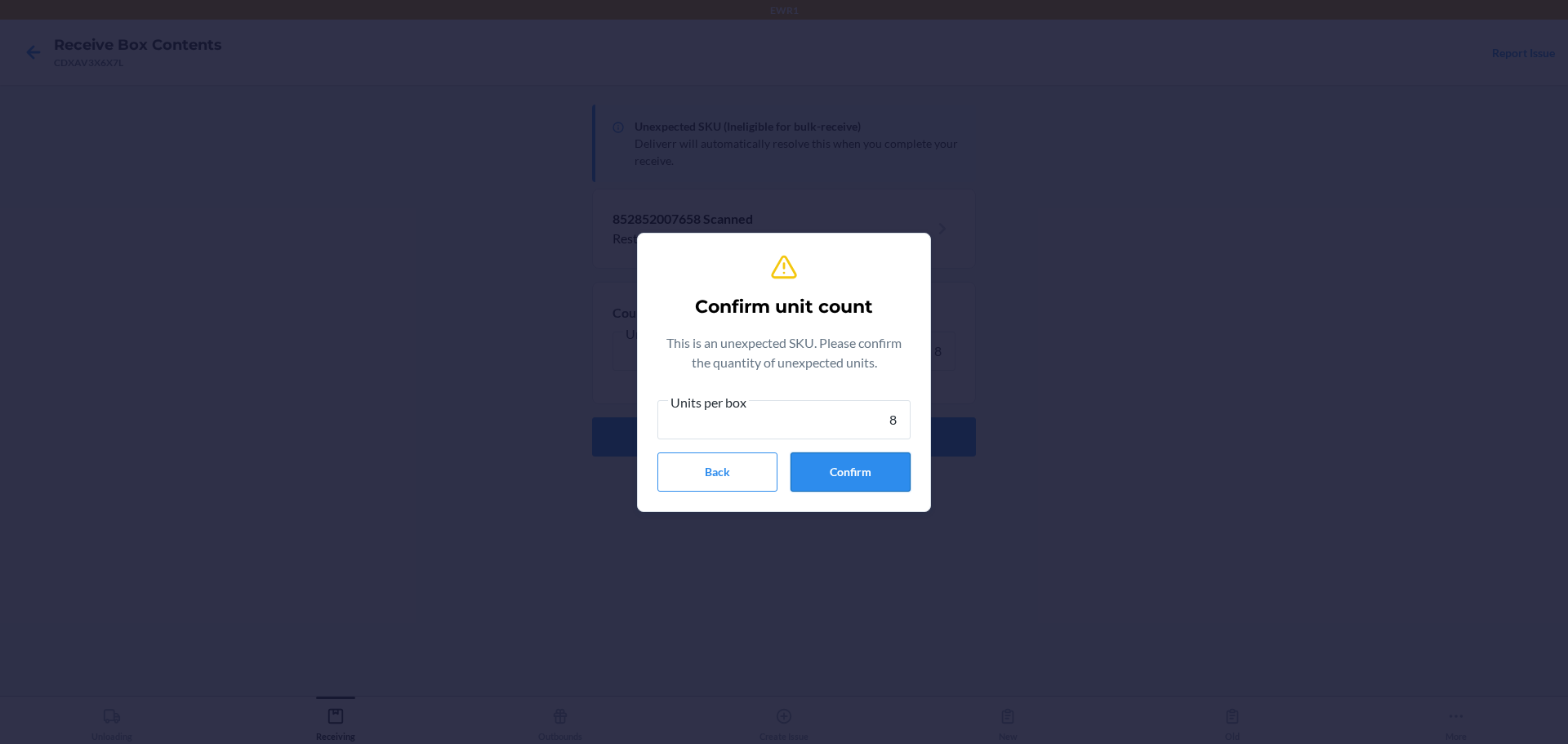
type input "8"
click at [838, 468] on button "Confirm" at bounding box center [850, 472] width 120 height 39
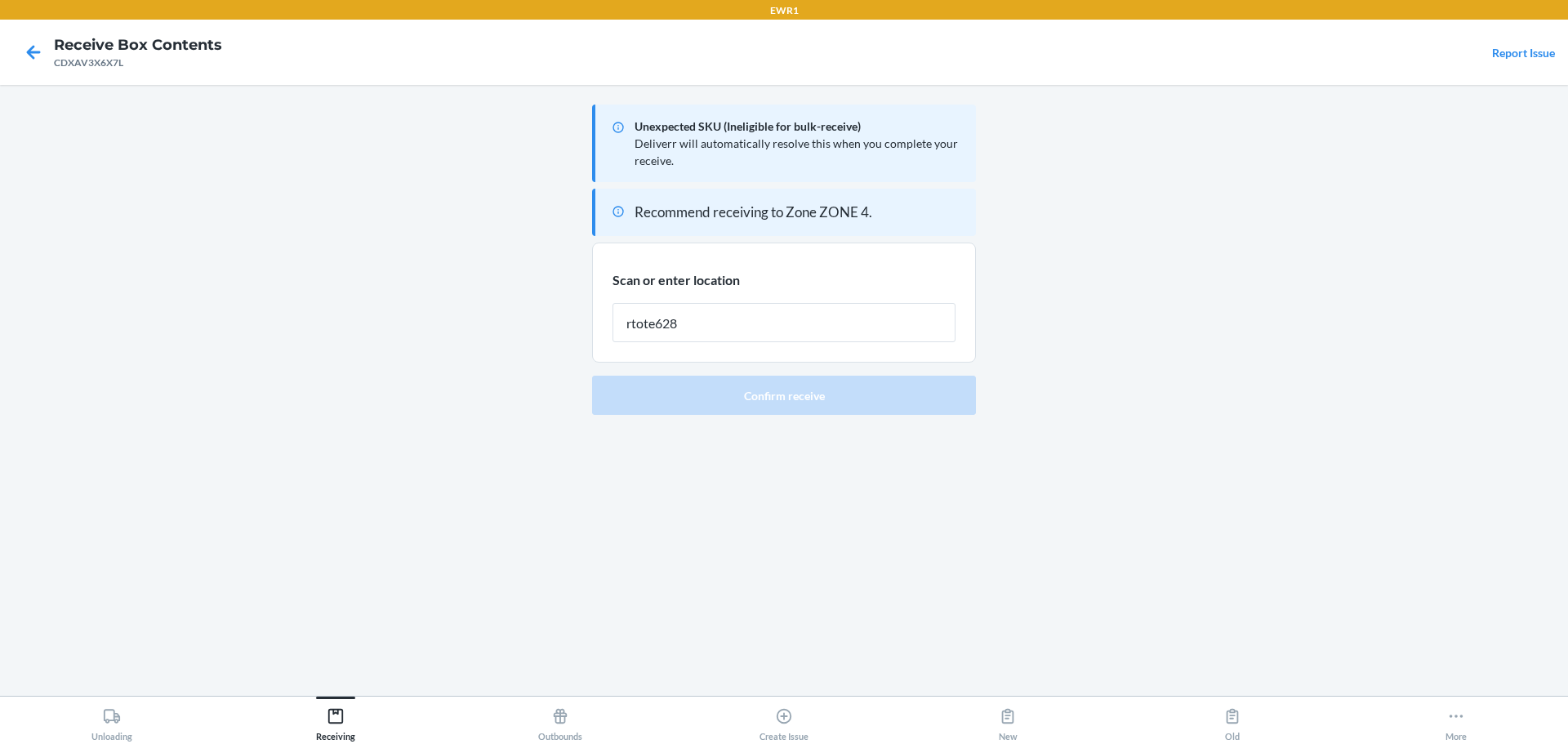
type input "rtote628"
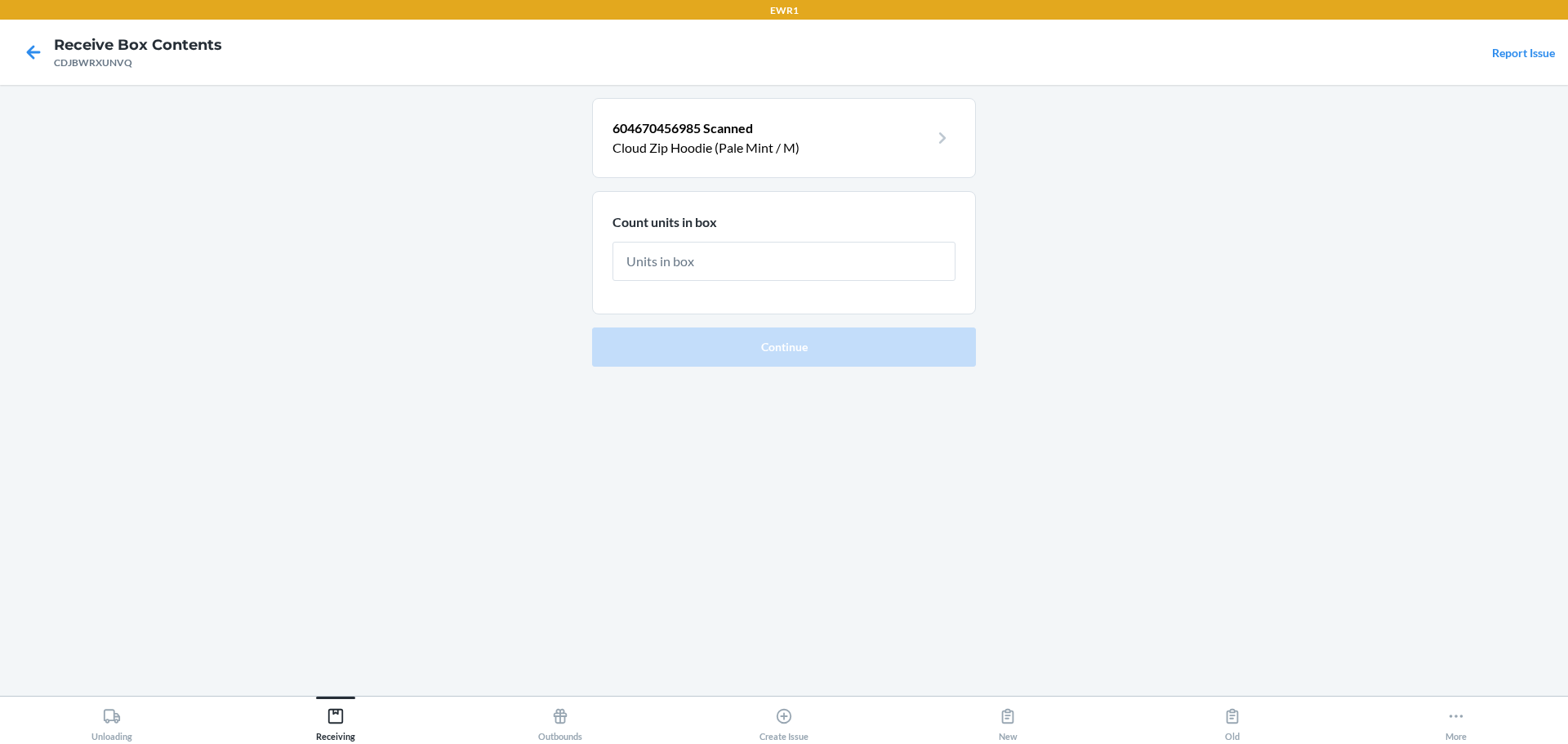
click at [863, 292] on section "Count units in box" at bounding box center [784, 253] width 384 height 124
click at [887, 273] on input "text" at bounding box center [783, 261] width 343 height 39
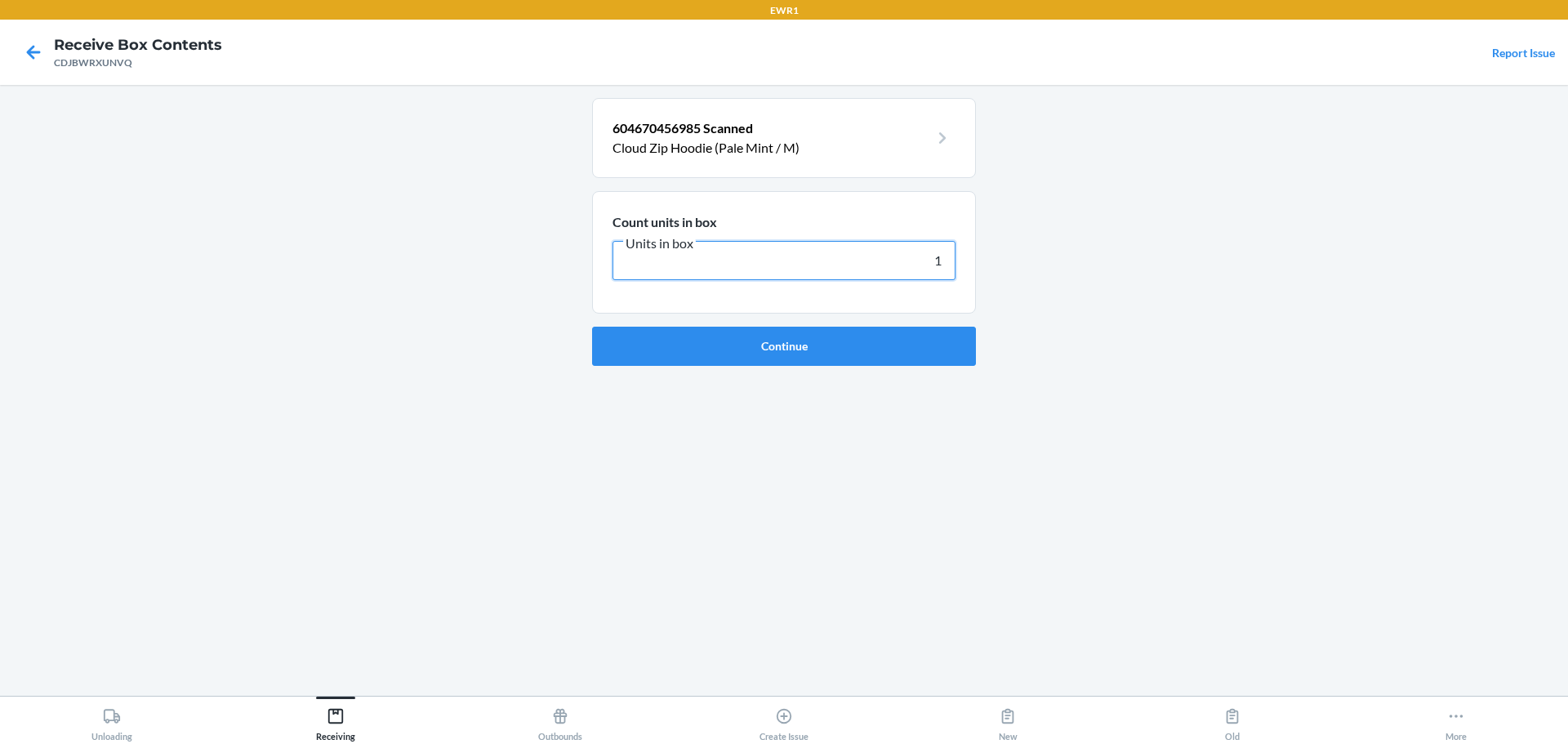
type input "14"
click button "Continue" at bounding box center [784, 346] width 384 height 39
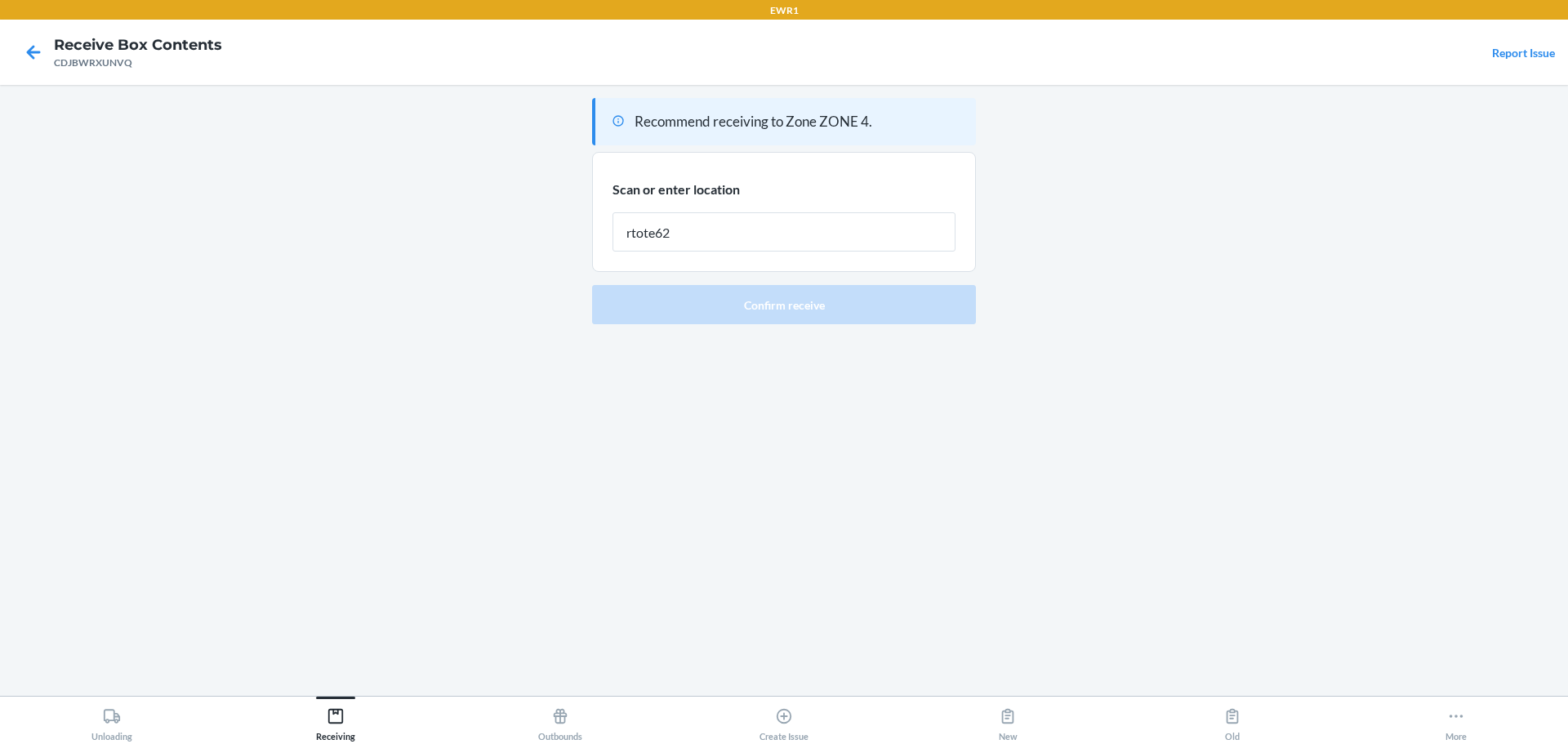
type input "rtote628"
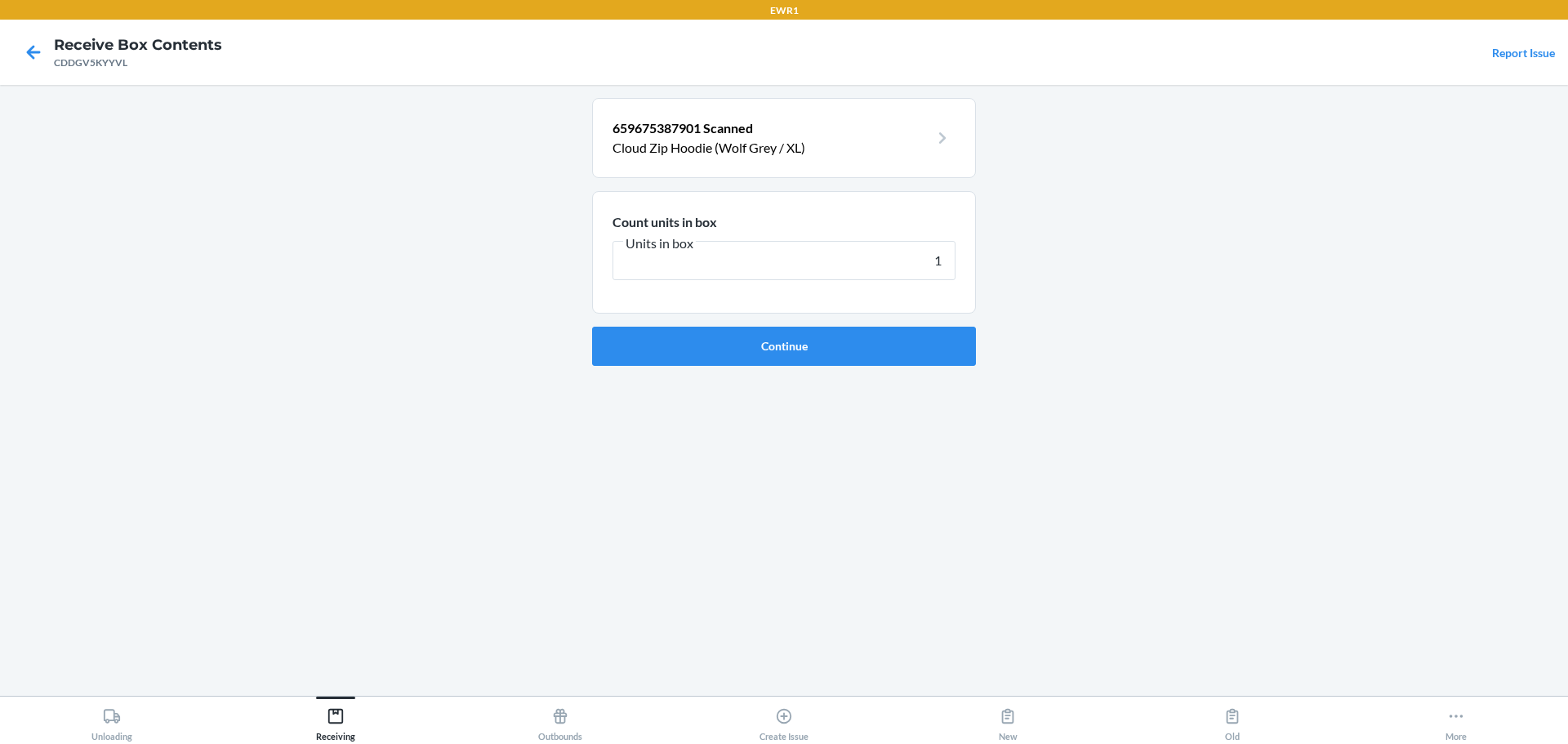
type input "14"
click button "Continue" at bounding box center [784, 346] width 384 height 39
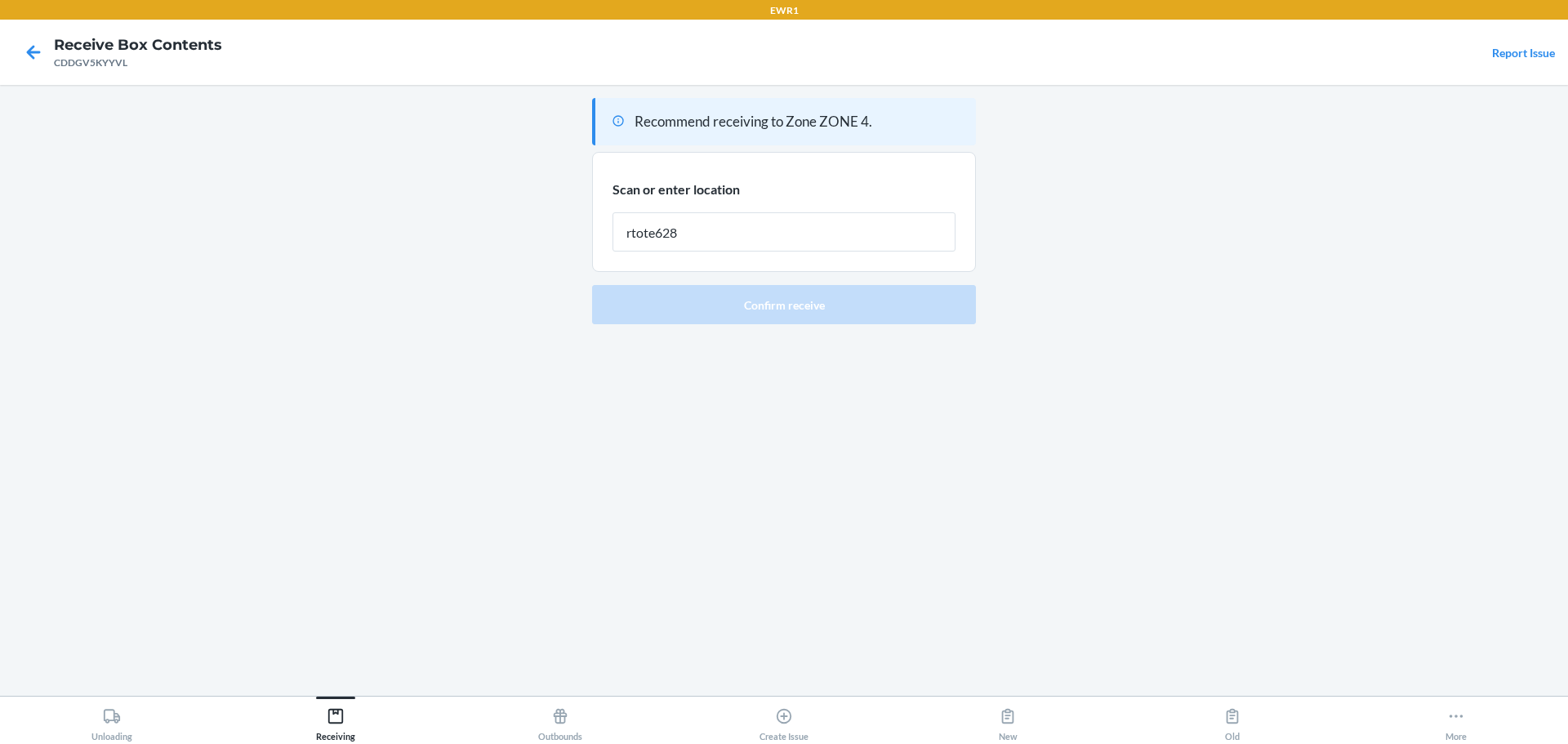
type input "rtote628"
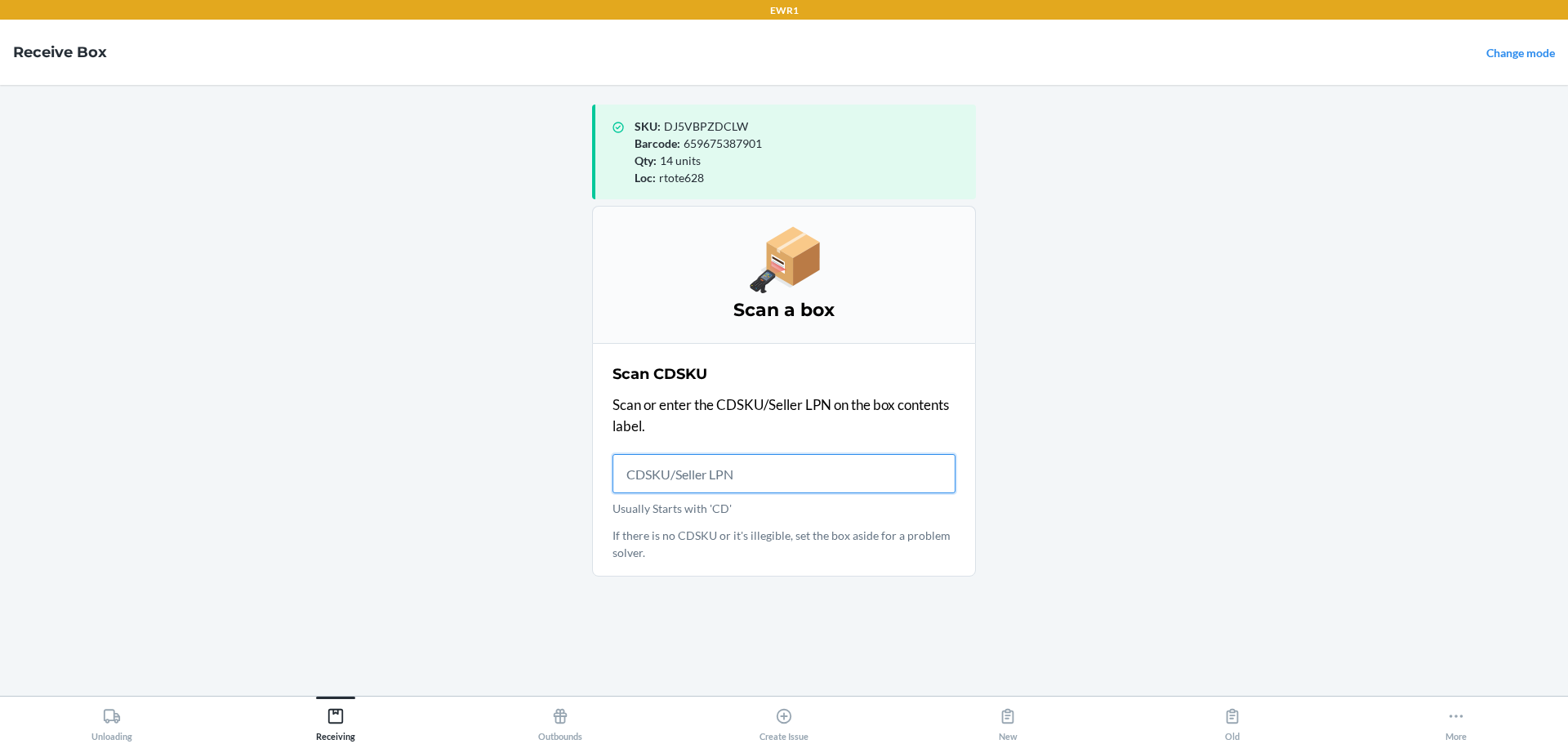
click at [641, 469] on input "Usually Starts with 'CD'" at bounding box center [783, 474] width 343 height 39
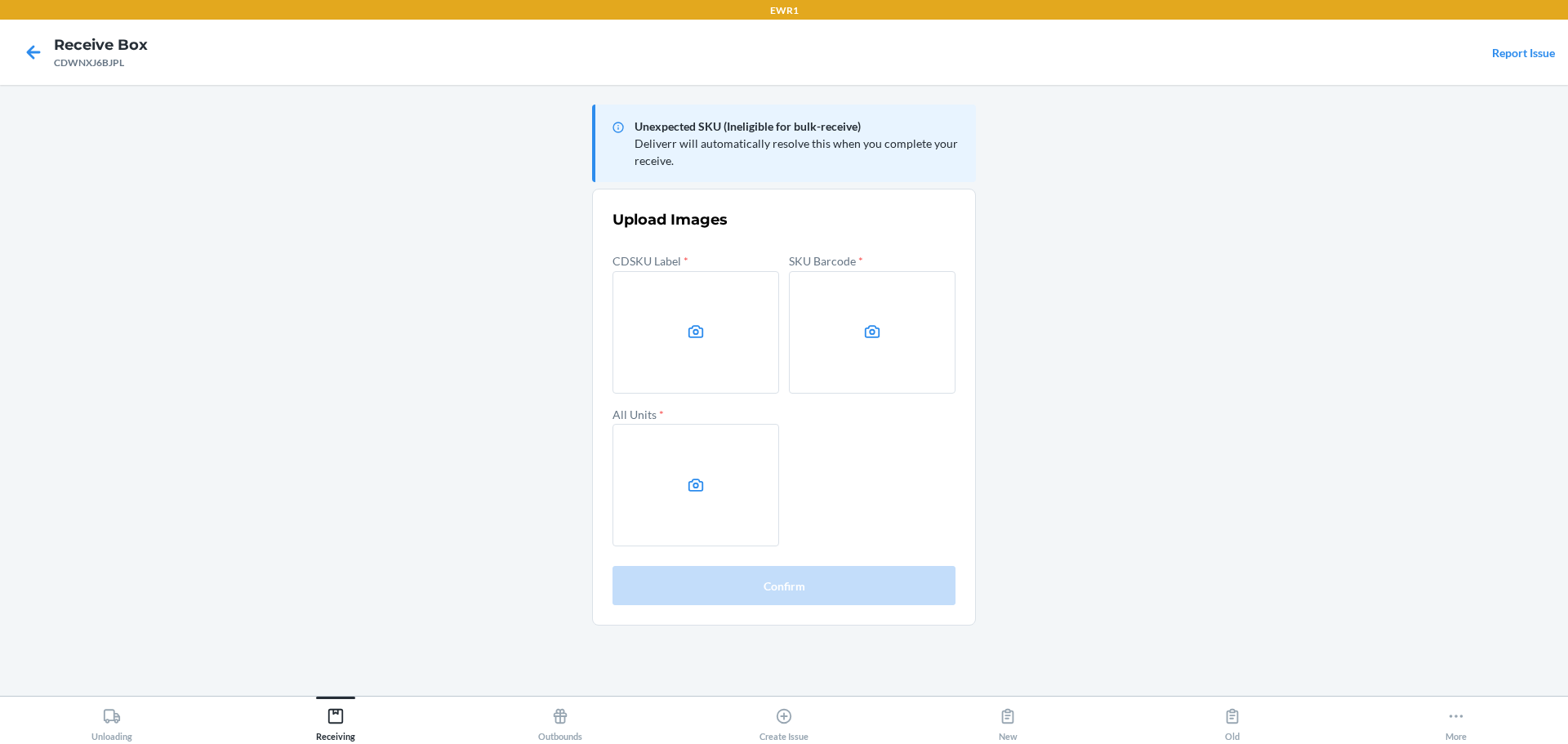
click at [1332, 370] on main "Unexpected SKU (Ineligible for bulk-receive) Deliverr will automatically resolv…" at bounding box center [784, 390] width 1568 height 611
click at [1175, 339] on main "Unexpected SKU (Ineligible for bulk-receive) Deliverr will automatically resolv…" at bounding box center [784, 390] width 1568 height 611
click at [1455, 338] on main "Unexpected SKU (Ineligible for bulk-receive) Deliverr will automatically resolv…" at bounding box center [784, 390] width 1568 height 611
click at [737, 360] on label at bounding box center [695, 332] width 166 height 123
click at [0, 0] on input "file" at bounding box center [0, 0] width 0 height 0
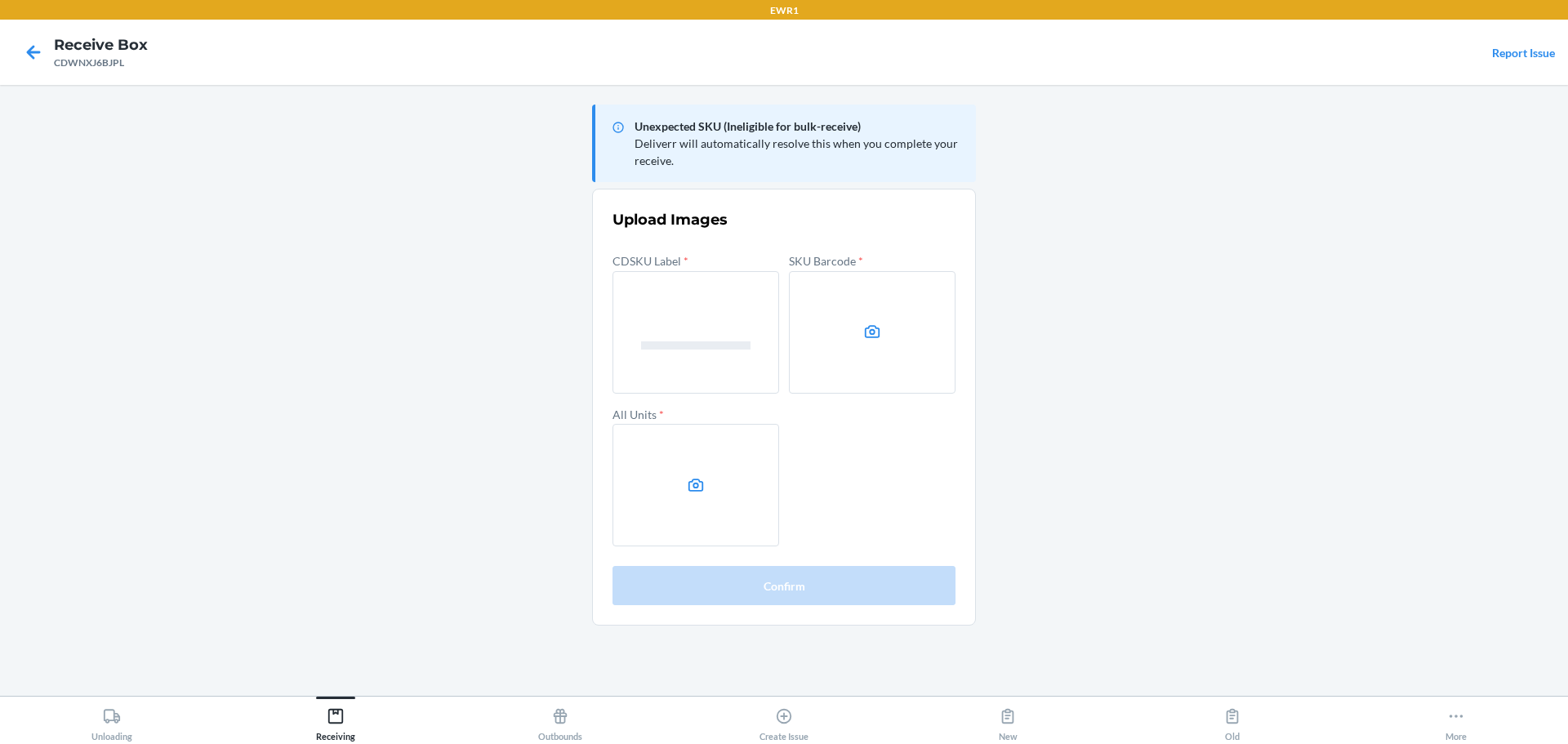
click at [860, 300] on label at bounding box center [872, 332] width 166 height 123
click at [0, 0] on input "file" at bounding box center [0, 0] width 0 height 0
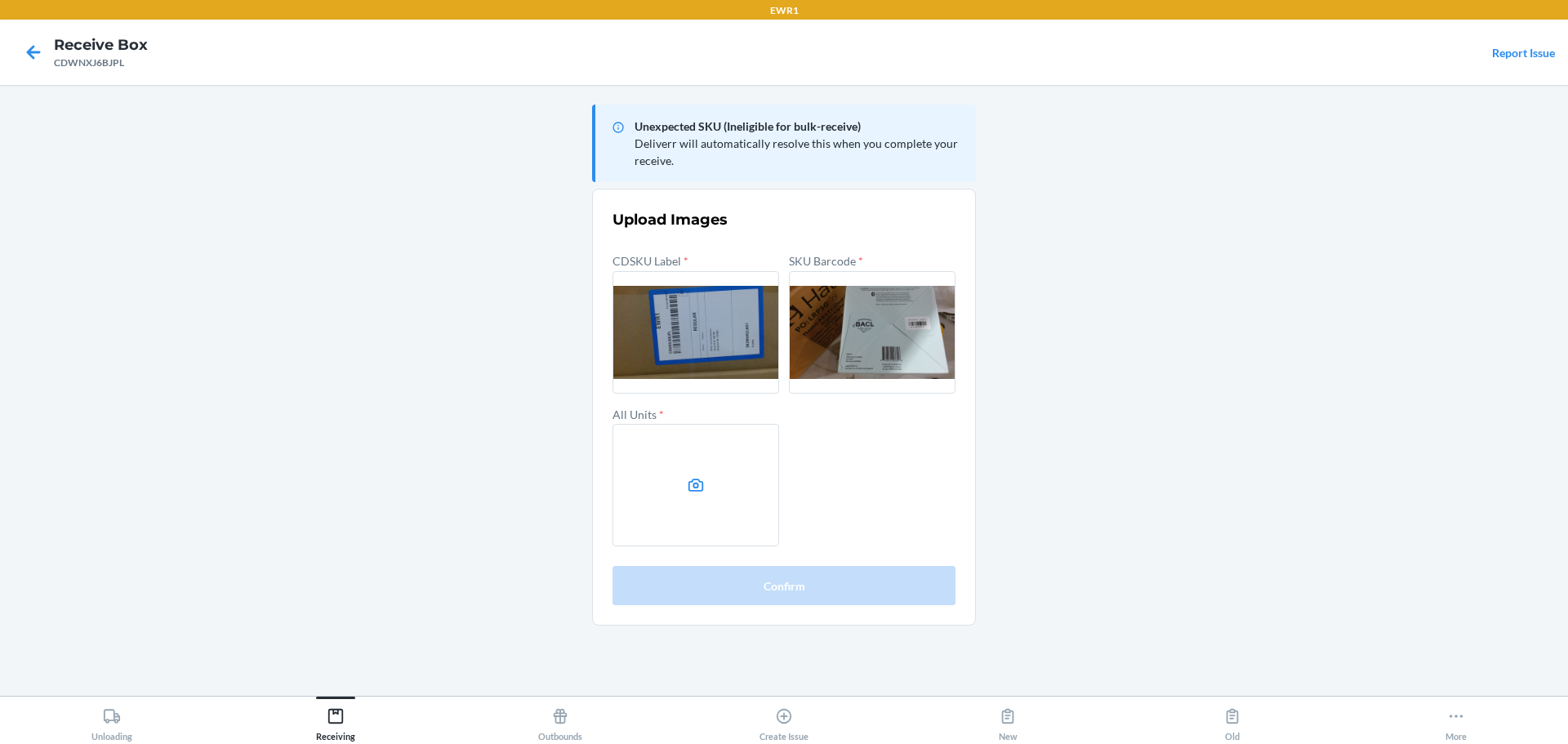
click at [712, 454] on label at bounding box center [695, 485] width 166 height 123
click at [0, 0] on input "file" at bounding box center [0, 0] width 0 height 0
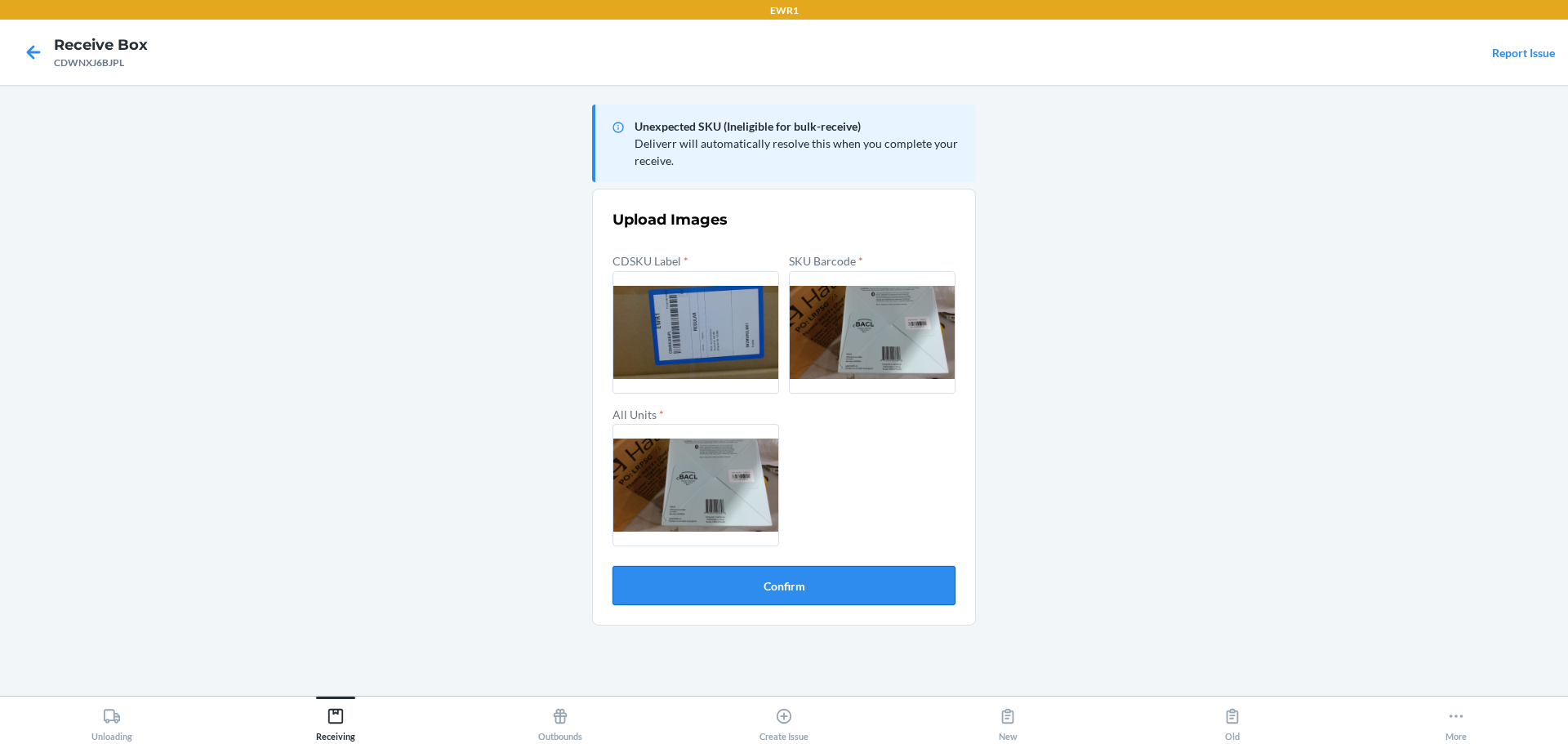
click at [819, 582] on button "Confirm" at bounding box center [783, 585] width 343 height 39
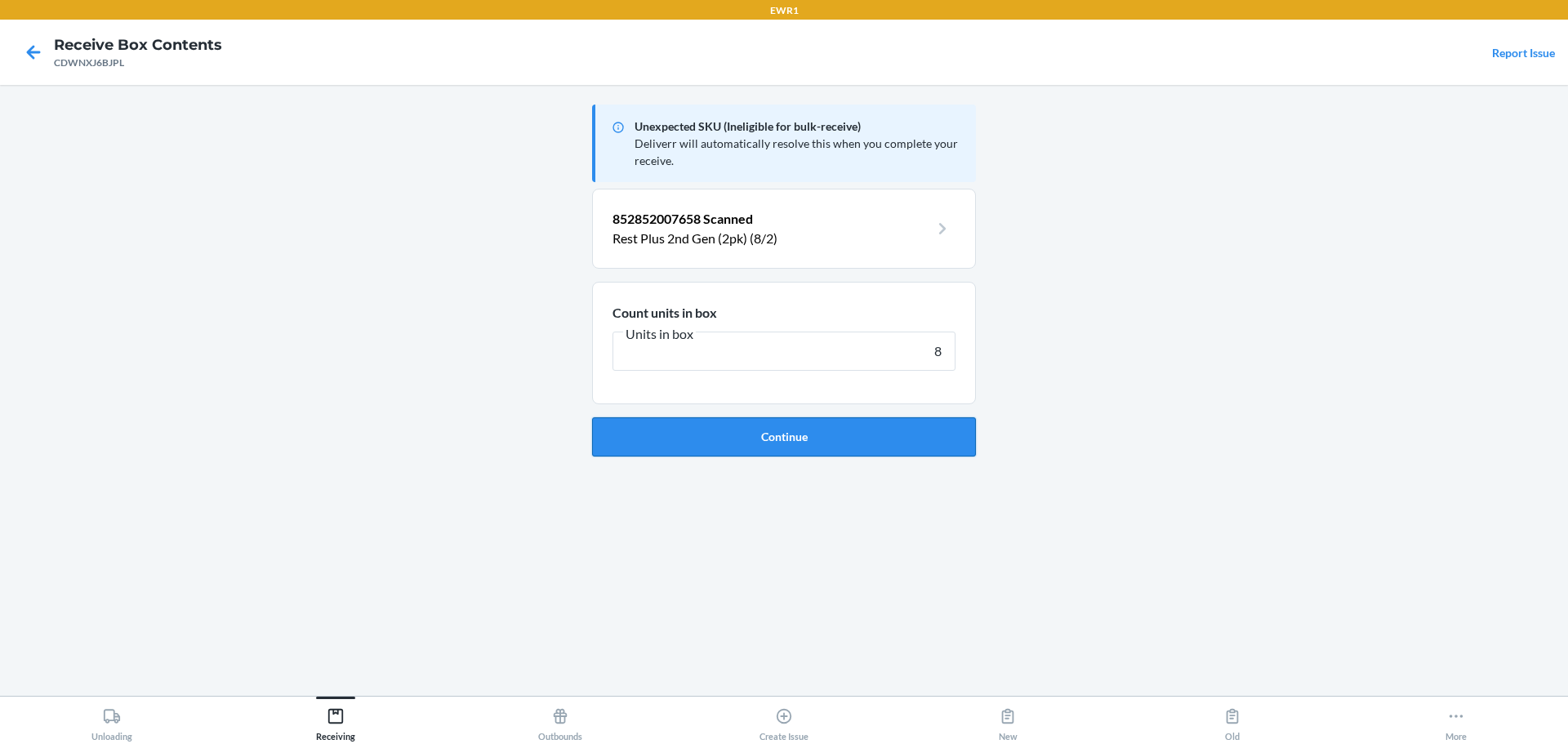
type input "8"
click at [592, 417] on button "Continue" at bounding box center [784, 437] width 384 height 39
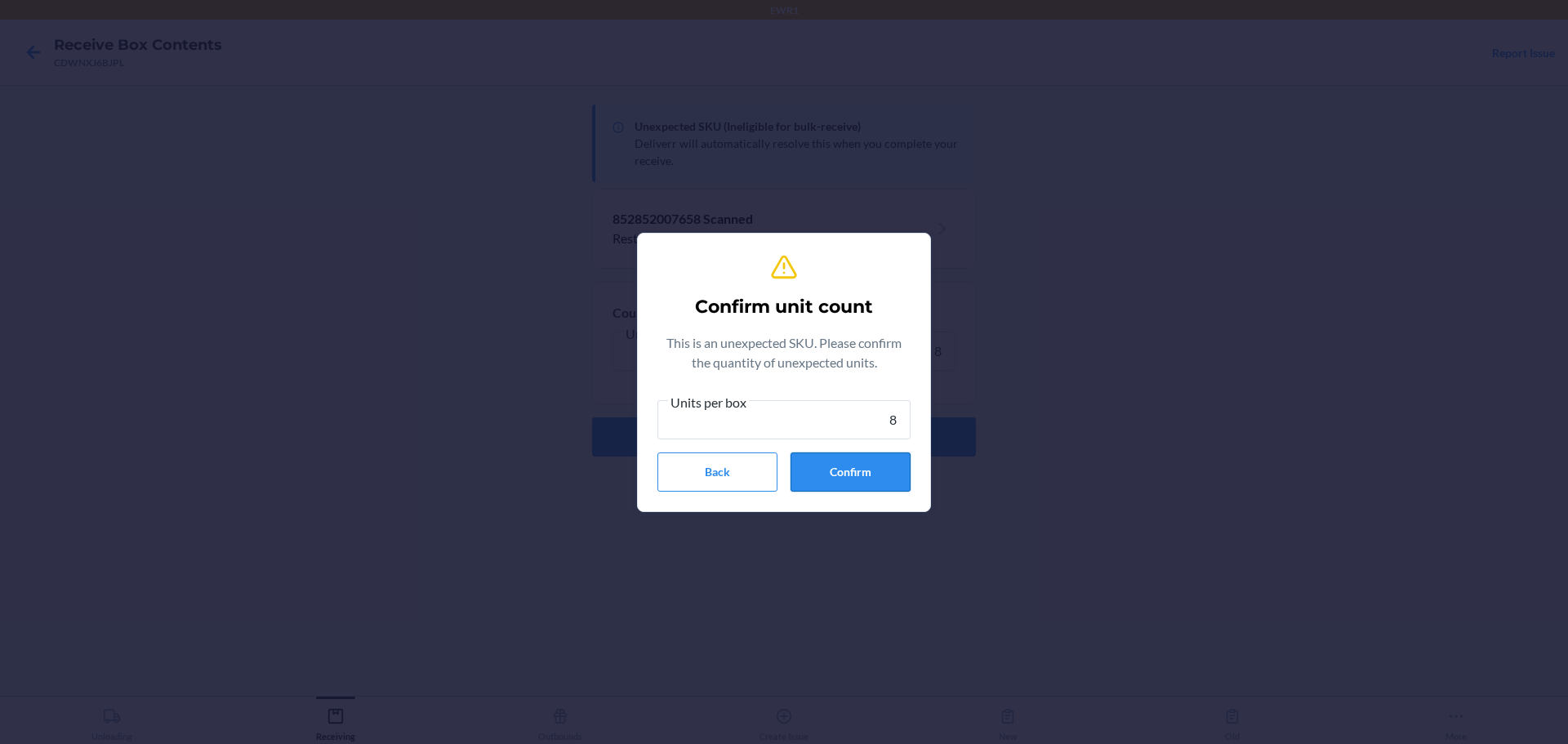
type input "8"
click at [832, 470] on button "Confirm" at bounding box center [850, 472] width 120 height 39
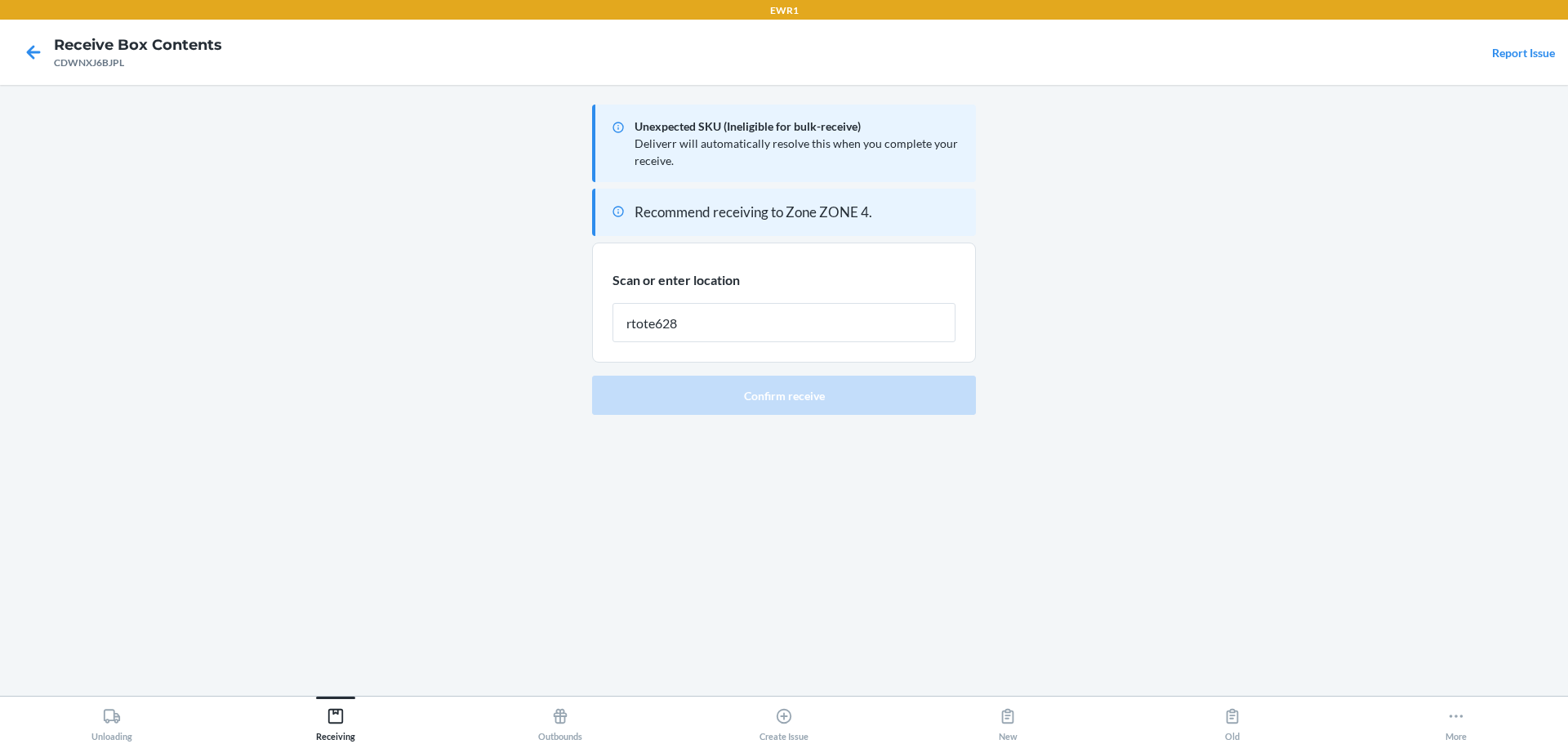
type input "rtote628"
